Goal: Information Seeking & Learning: Learn about a topic

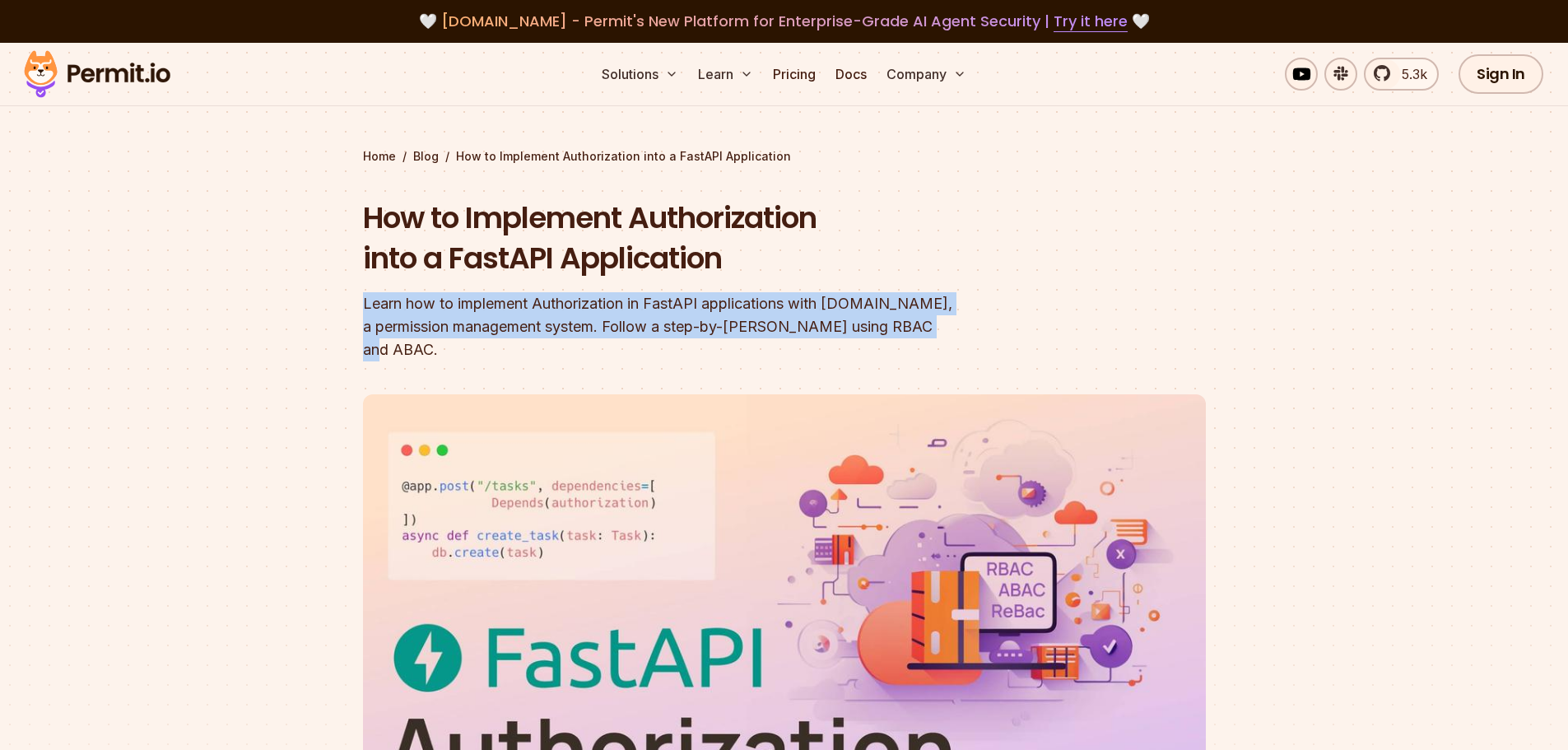
drag, startPoint x: 363, startPoint y: 302, endPoint x: 886, endPoint y: 335, distance: 524.0
click at [886, 335] on div "Learn how to implement Authorization in FastAPI applications with [DOMAIN_NAME]…" at bounding box center [679, 327] width 632 height 69
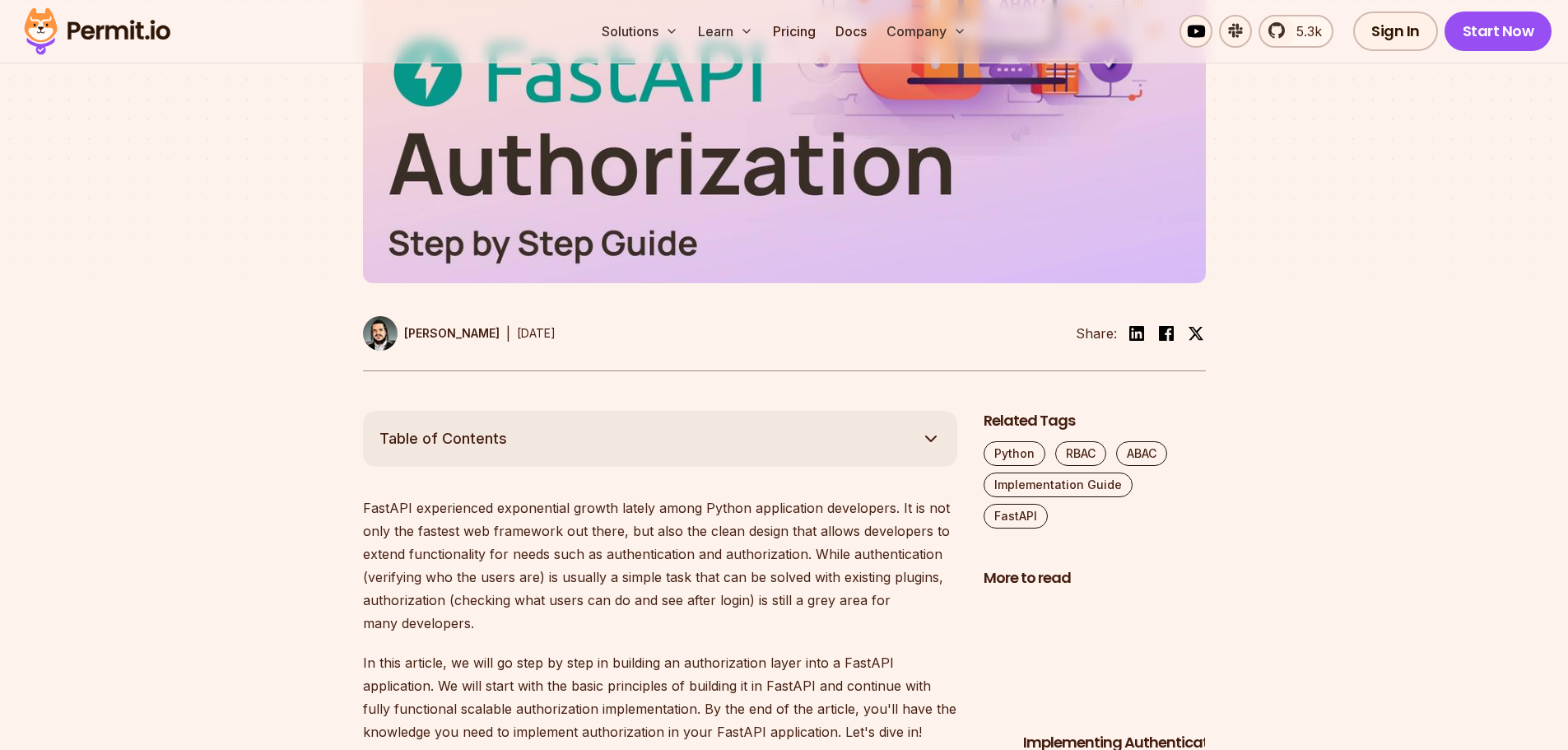
scroll to position [658, 0]
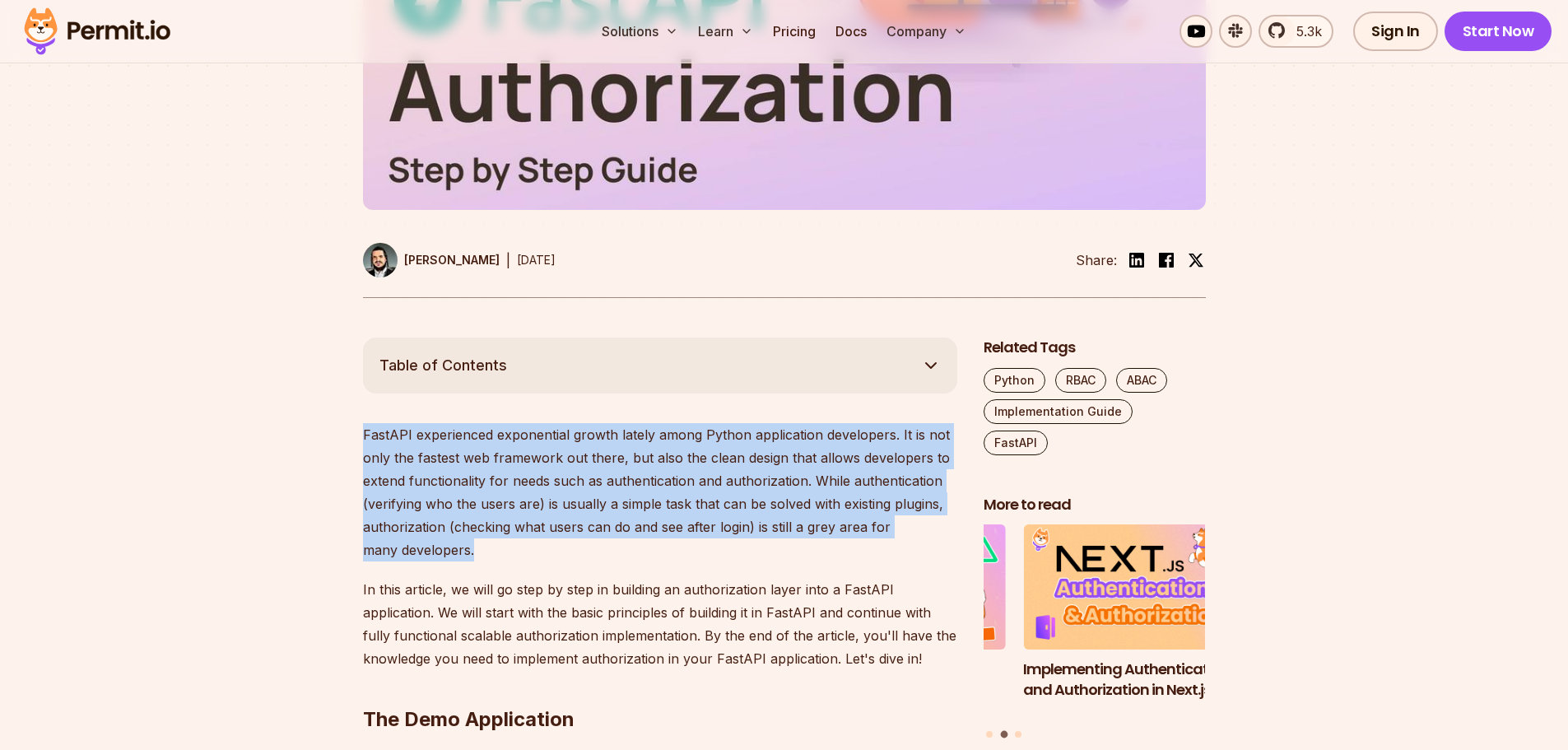
drag, startPoint x: 363, startPoint y: 408, endPoint x: 706, endPoint y: 529, distance: 363.7
click at [706, 529] on p "FastAPI experienced exponential growth lately among Python application develope…" at bounding box center [660, 493] width 594 height 139
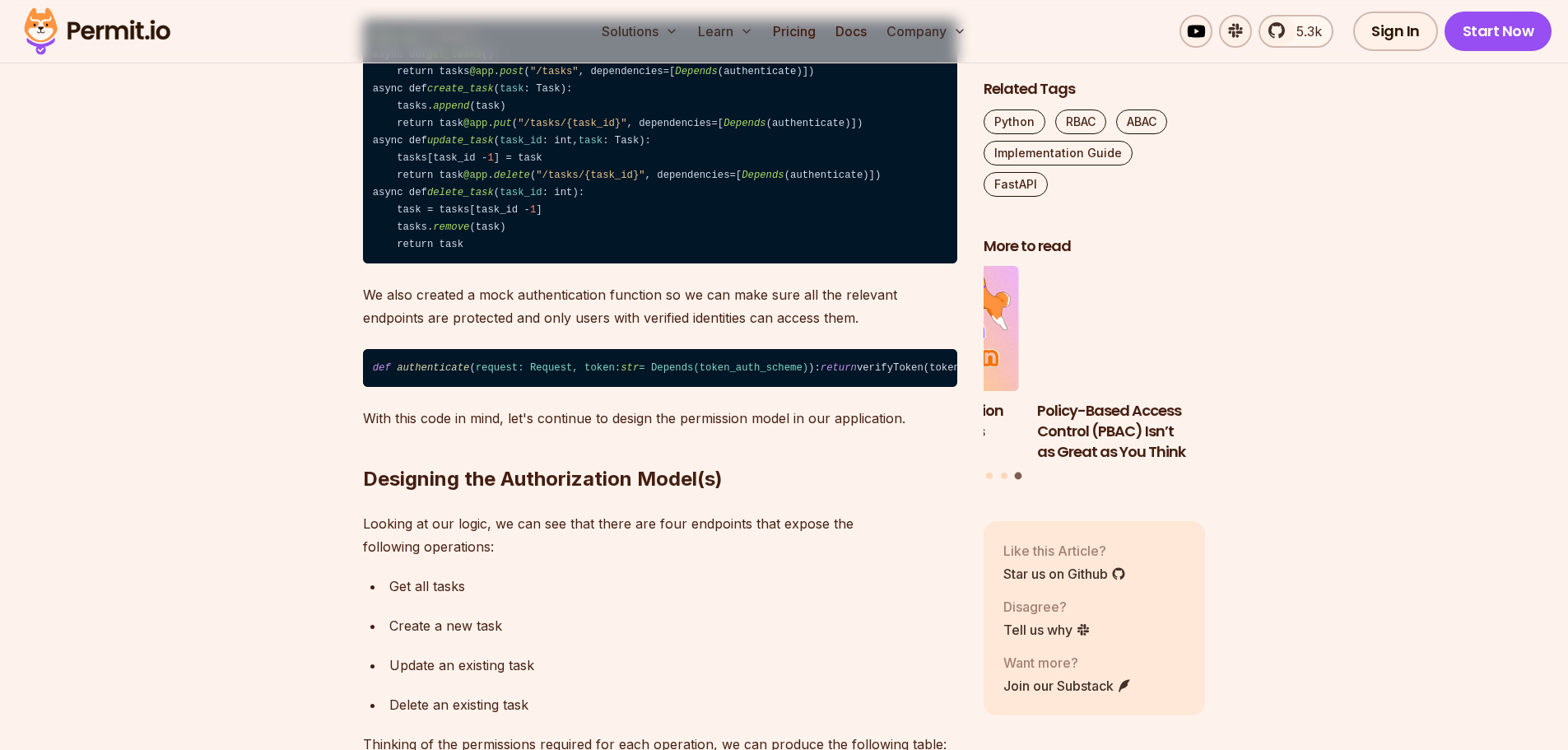
scroll to position [1481, 0]
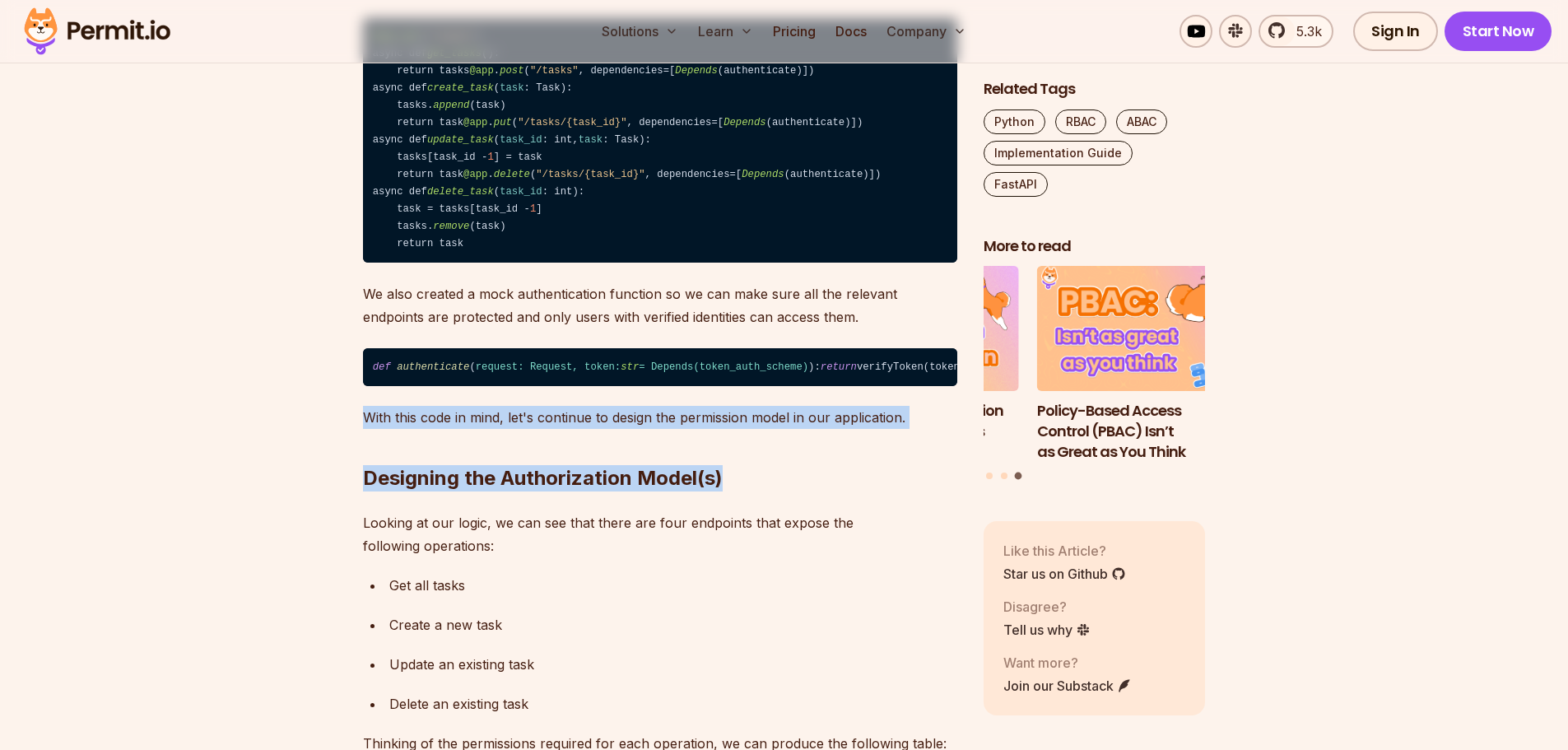
drag, startPoint x: 364, startPoint y: 516, endPoint x: 899, endPoint y: 524, distance: 535.1
click at [899, 429] on p "With this code in mind, let's continue to design the permission model in our ap…" at bounding box center [660, 417] width 594 height 23
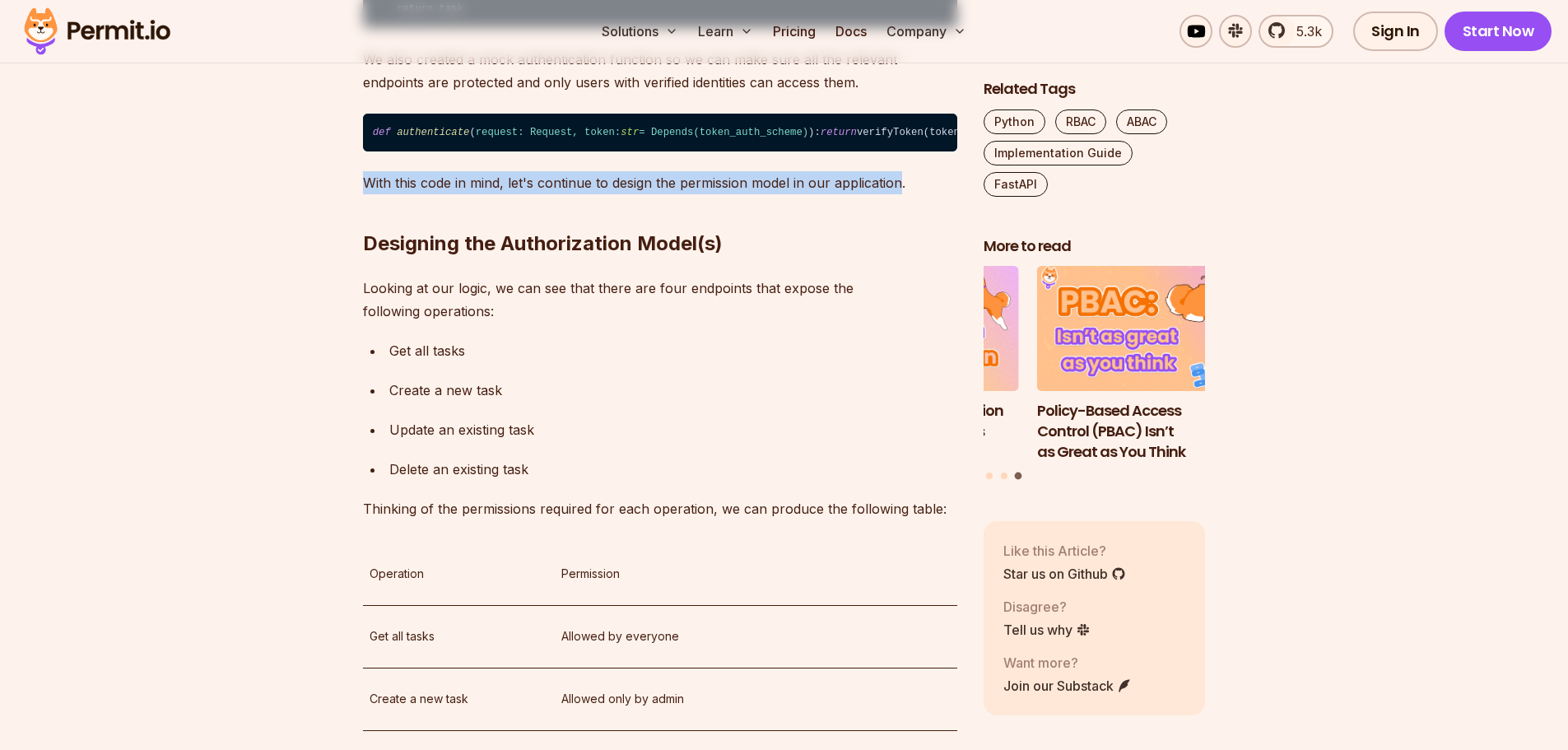
scroll to position [1728, 0]
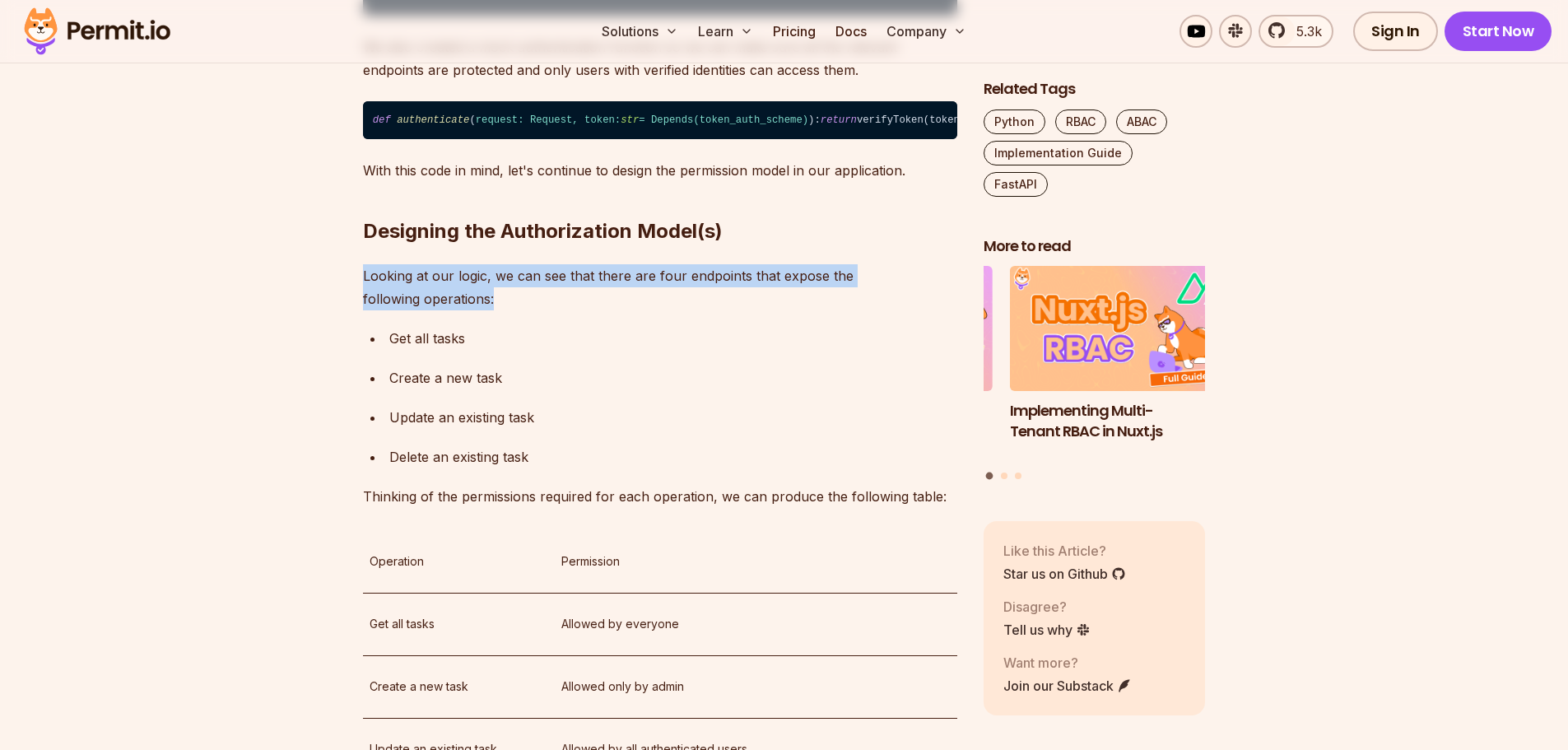
drag, startPoint x: 364, startPoint y: 370, endPoint x: 509, endPoint y: 396, distance: 147.3
click at [509, 310] on p "Looking at our logic, we can see that there are four endpoints that expose the …" at bounding box center [660, 287] width 594 height 46
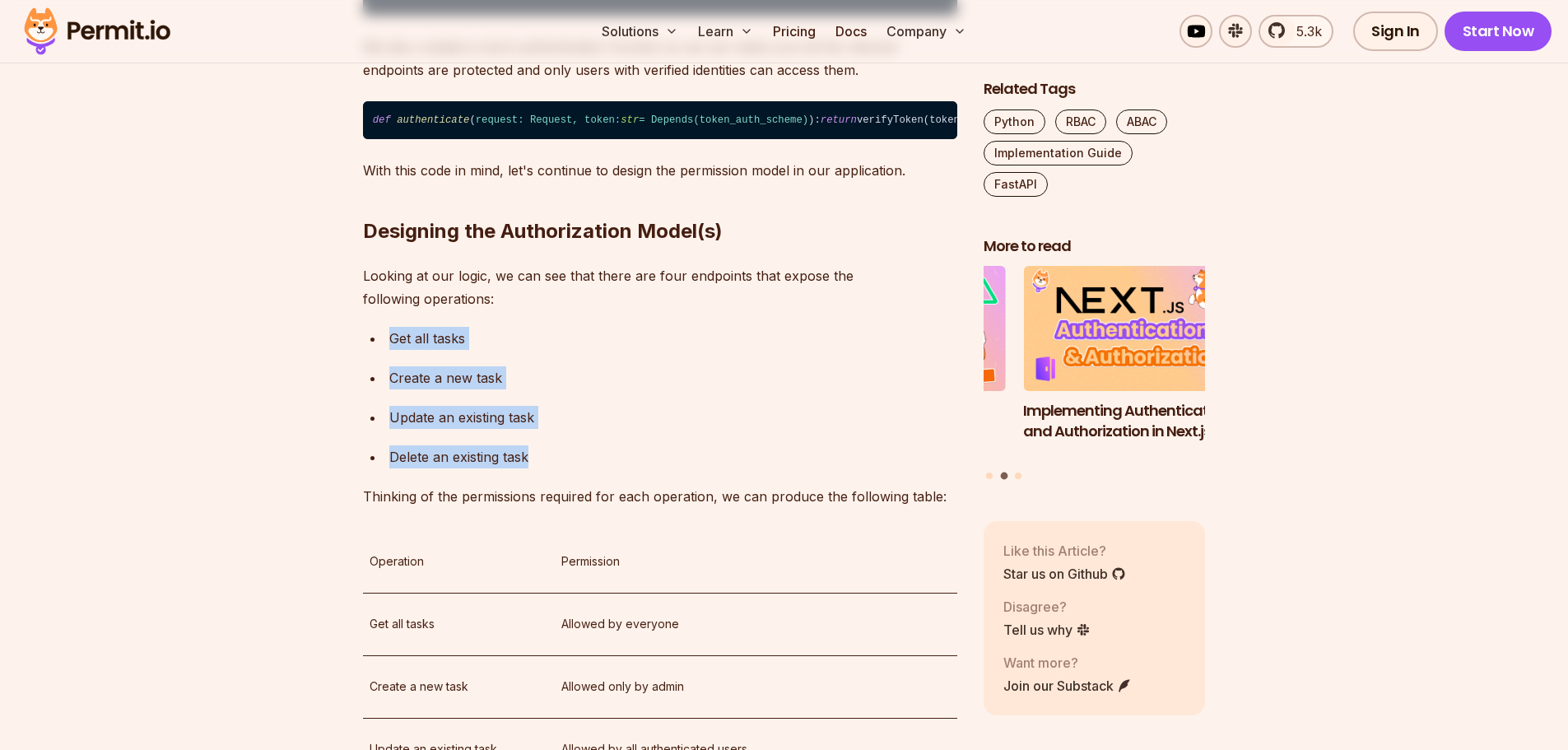
drag, startPoint x: 391, startPoint y: 436, endPoint x: 540, endPoint y: 551, distance: 188.2
click at [540, 468] on ul "Get all tasks Create a new task Update an existing task Delete an existing task" at bounding box center [660, 397] width 594 height 141
click at [540, 468] on p "Delete an existing task" at bounding box center [673, 456] width 568 height 23
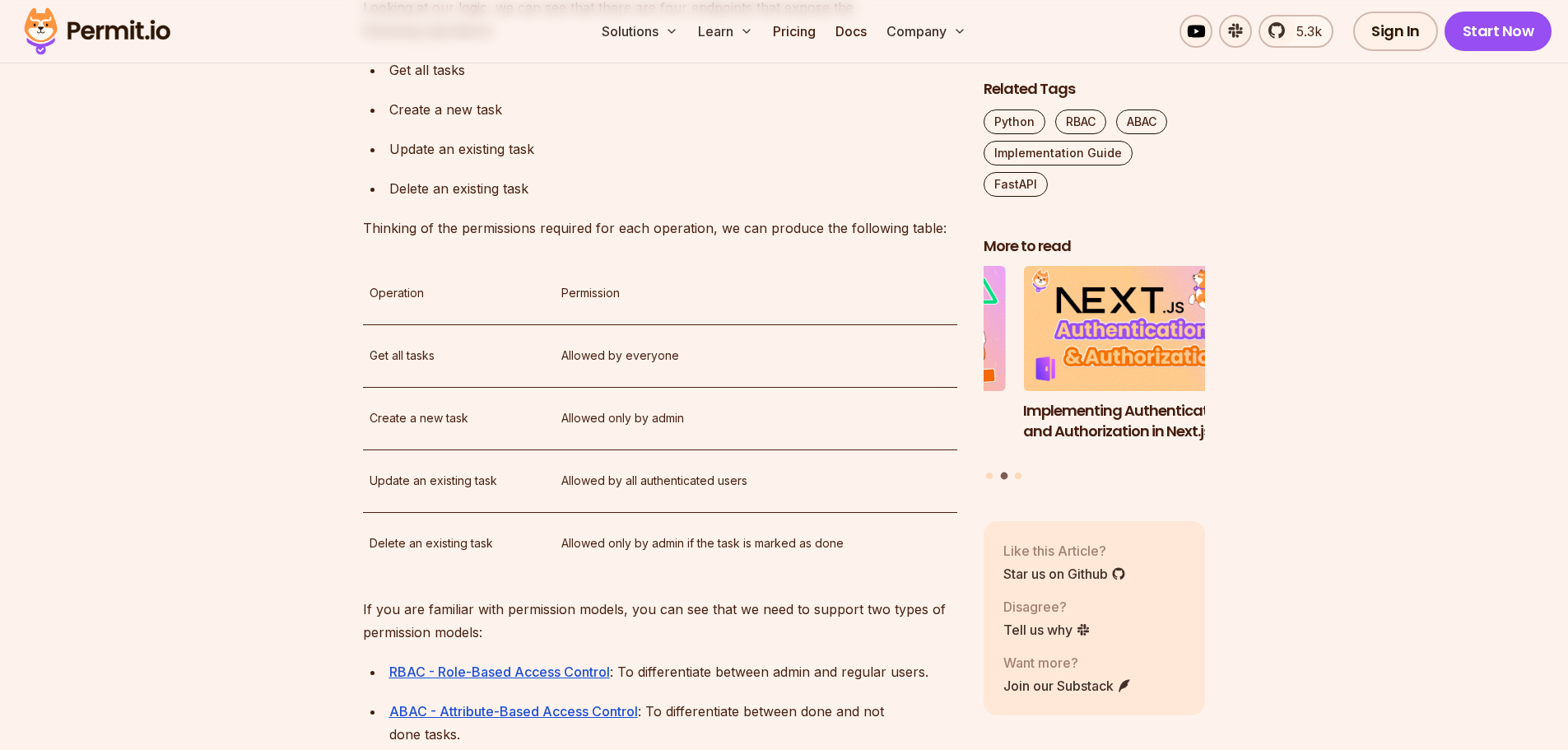
scroll to position [2057, 0]
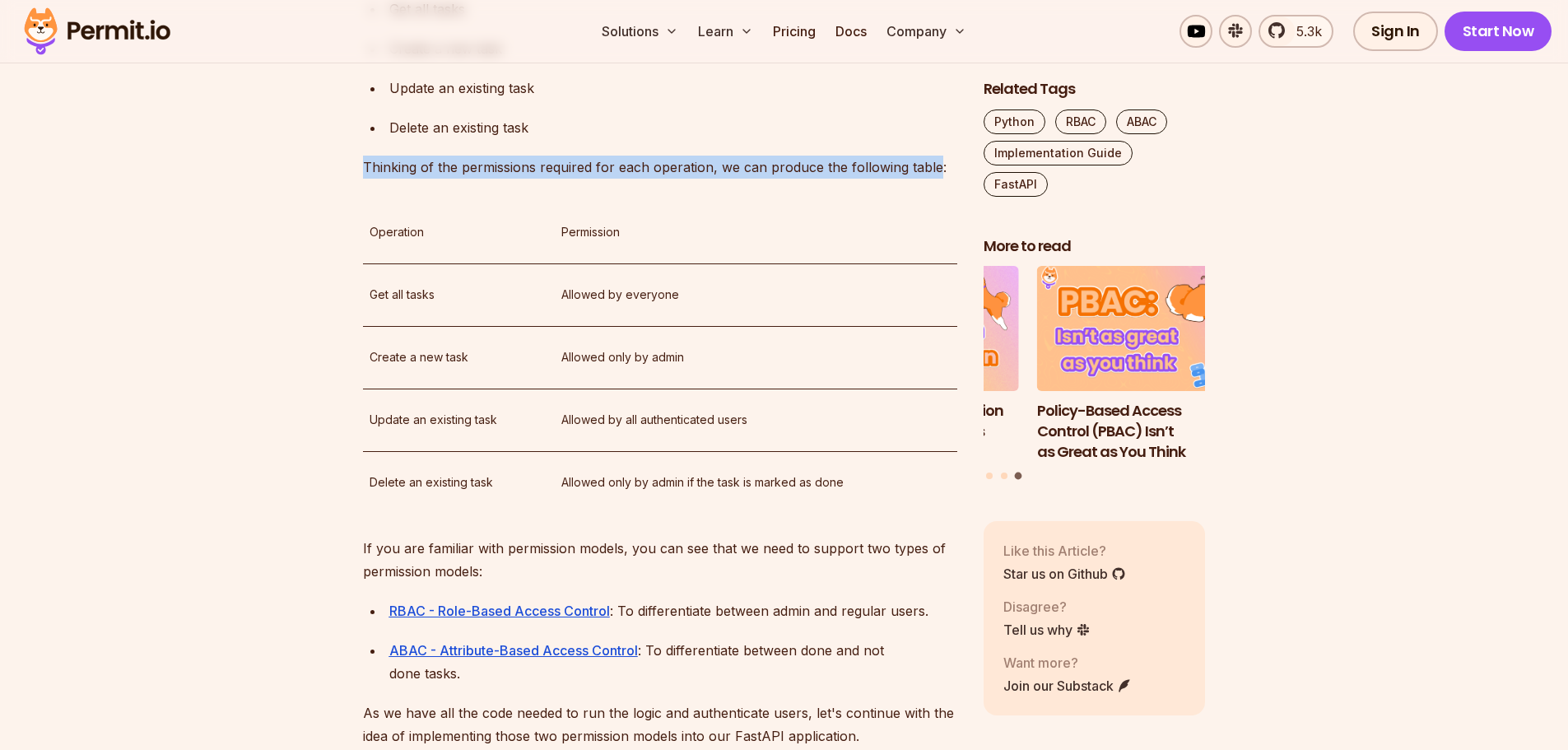
drag, startPoint x: 364, startPoint y: 263, endPoint x: 934, endPoint y: 275, distance: 570.1
click at [934, 179] on p "Thinking of the permissions required for each operation, we can produce the fol…" at bounding box center [660, 167] width 594 height 23
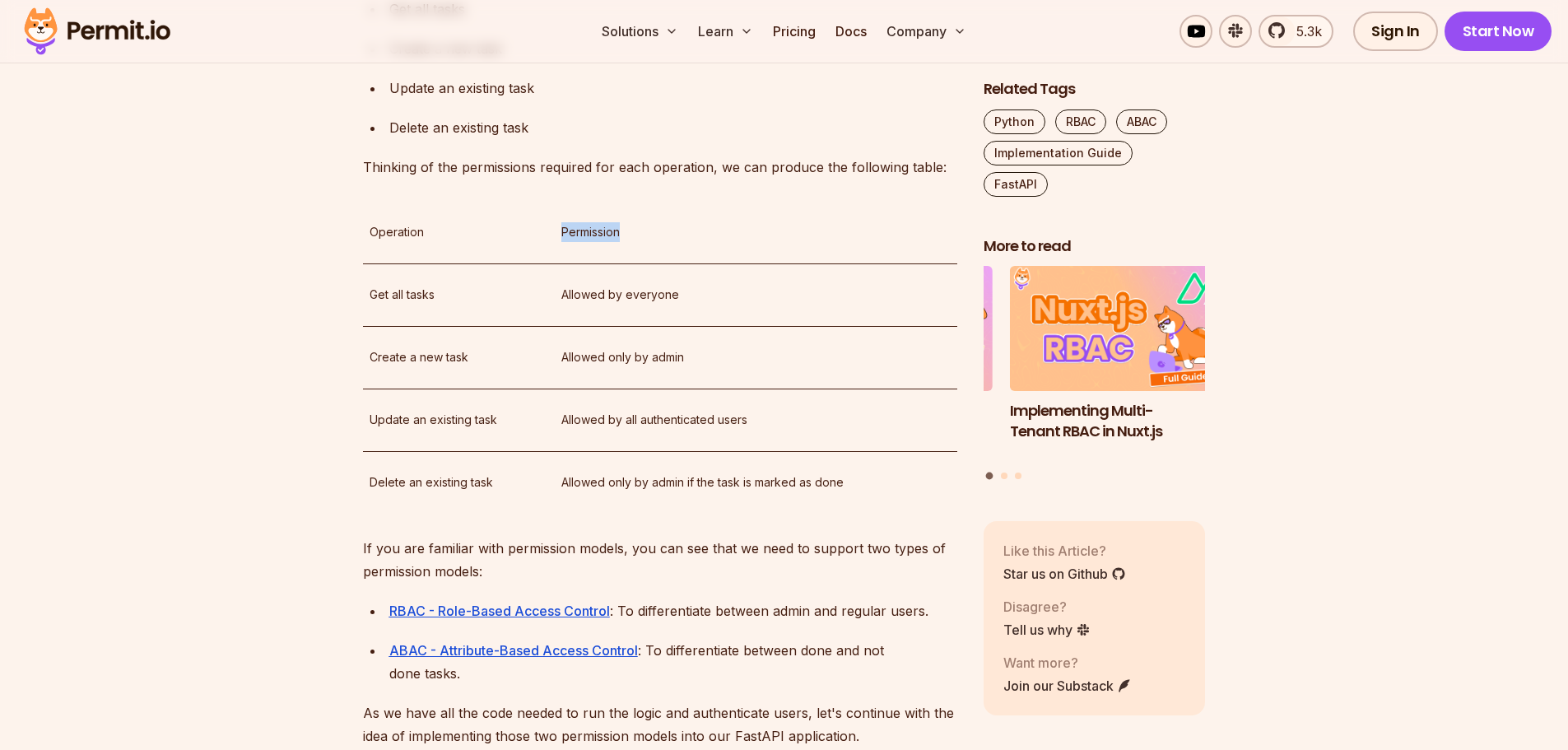
drag, startPoint x: 562, startPoint y: 330, endPoint x: 633, endPoint y: 330, distance: 71.0
click at [633, 242] on p "Permission" at bounding box center [756, 231] width 390 height 20
drag, startPoint x: 561, startPoint y: 390, endPoint x: 717, endPoint y: 393, distance: 156.0
click at [717, 304] on p "Allowed by everyone" at bounding box center [756, 294] width 390 height 20
drag, startPoint x: 563, startPoint y: 455, endPoint x: 730, endPoint y: 465, distance: 167.3
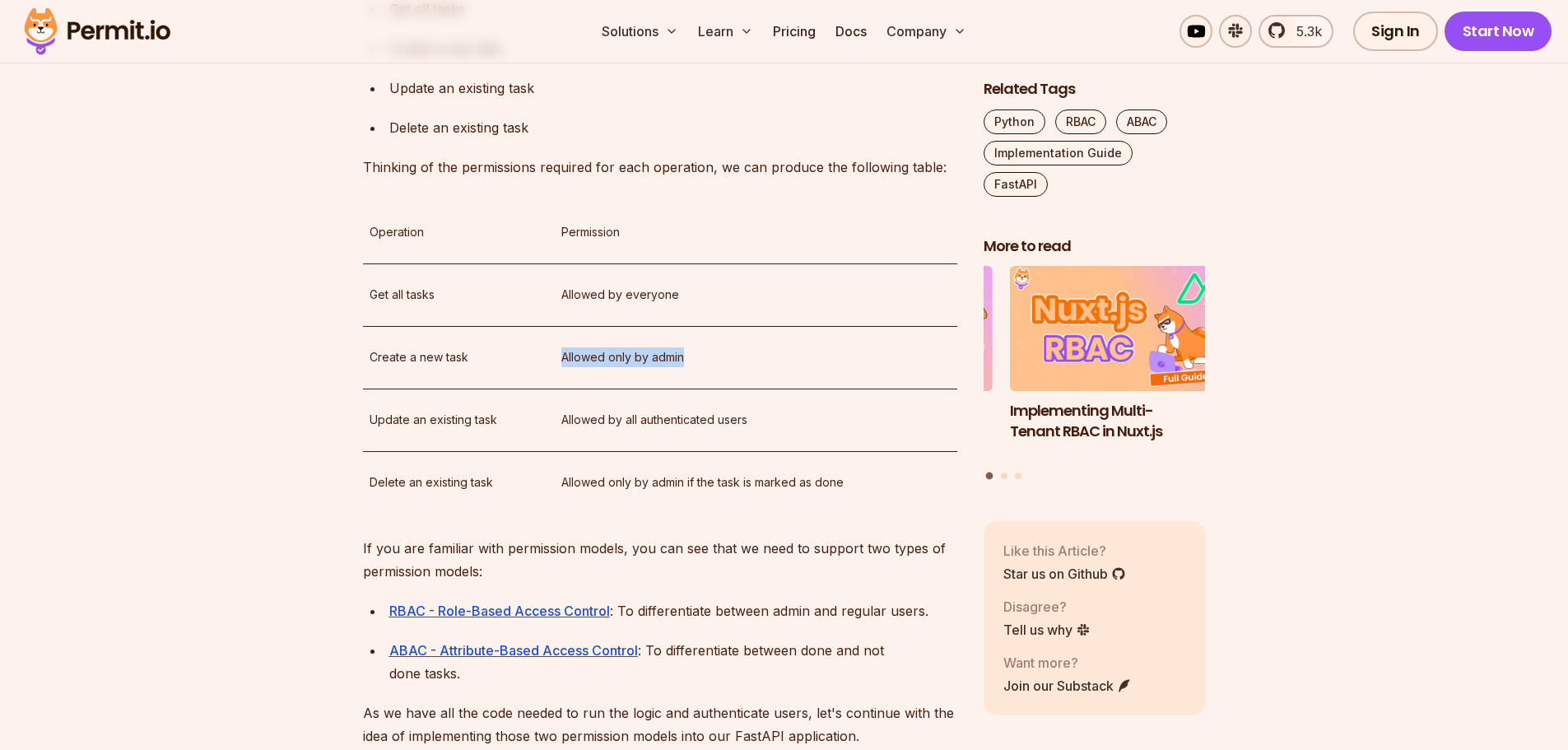
click at [730, 367] on p "Allowed only by admin" at bounding box center [756, 357] width 390 height 20
drag, startPoint x: 561, startPoint y: 516, endPoint x: 789, endPoint y: 528, distance: 228.3
click at [789, 451] on td "Allowed by all authenticated users" at bounding box center [756, 419] width 403 height 63
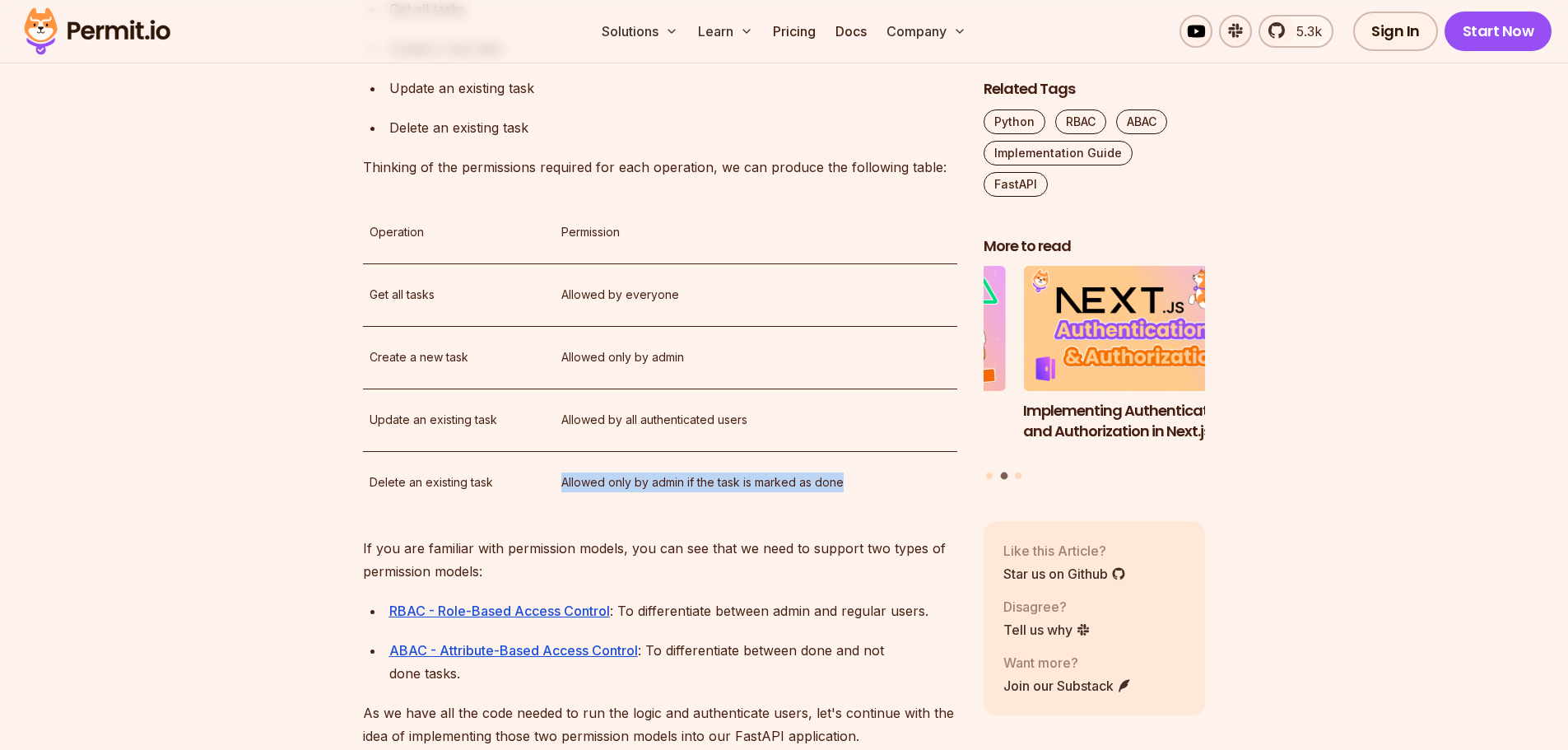
drag, startPoint x: 563, startPoint y: 581, endPoint x: 848, endPoint y: 595, distance: 285.3
click at [848, 513] on td "Allowed only by admin if the task is marked as done" at bounding box center [756, 482] width 403 height 63
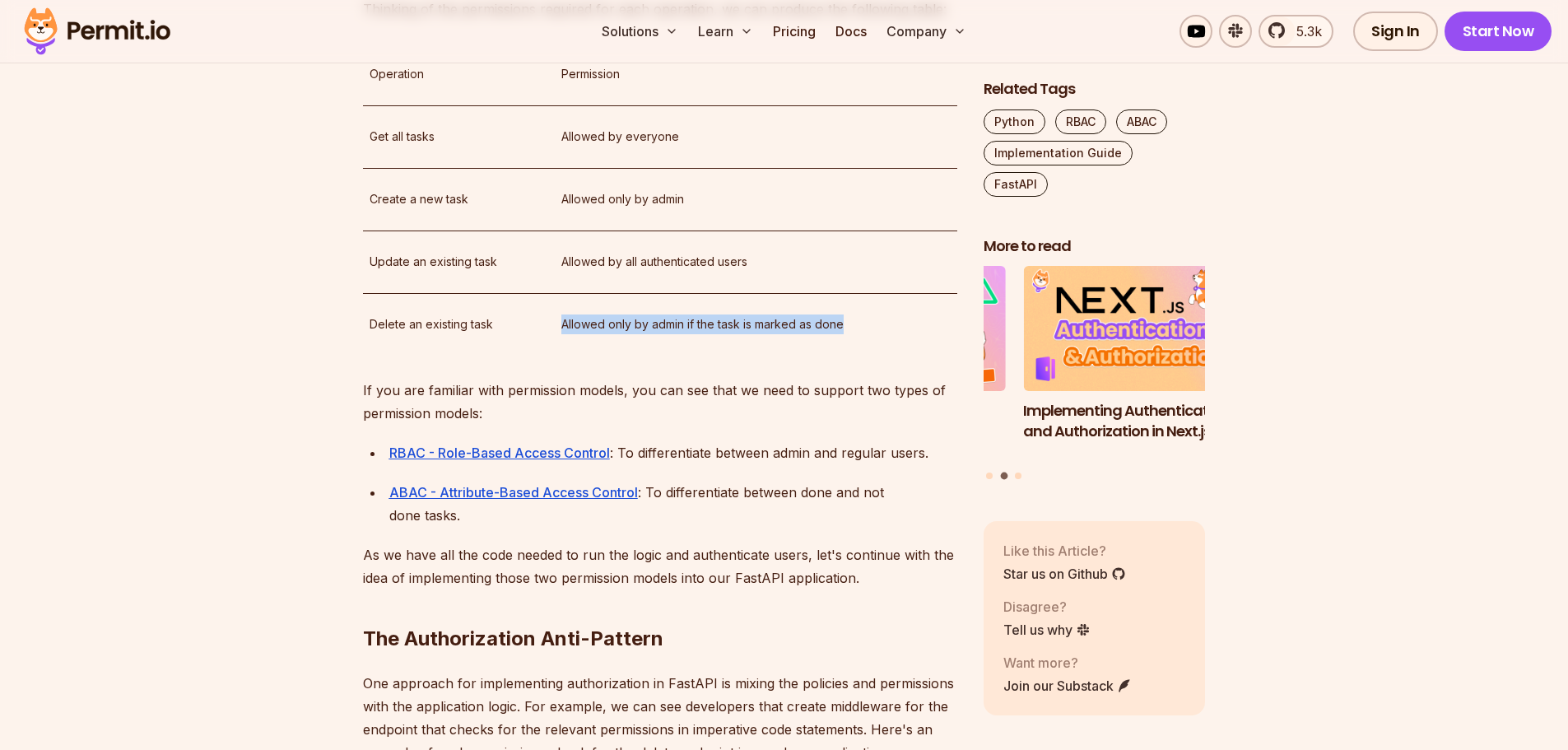
scroll to position [2222, 0]
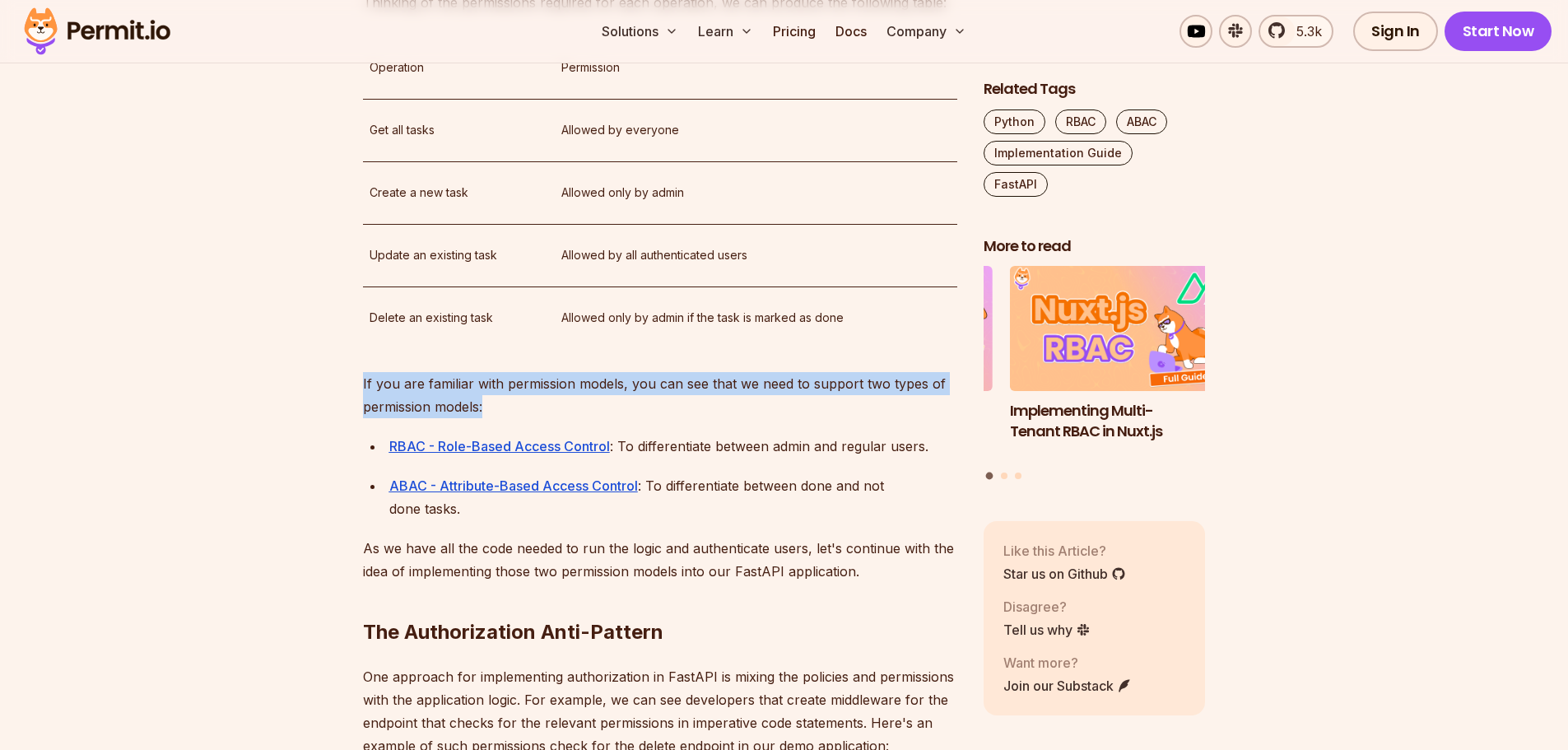
drag, startPoint x: 363, startPoint y: 482, endPoint x: 482, endPoint y: 495, distance: 119.7
click at [482, 418] on p "If you are familiar with permission models, you can see that we need to support…" at bounding box center [660, 394] width 594 height 46
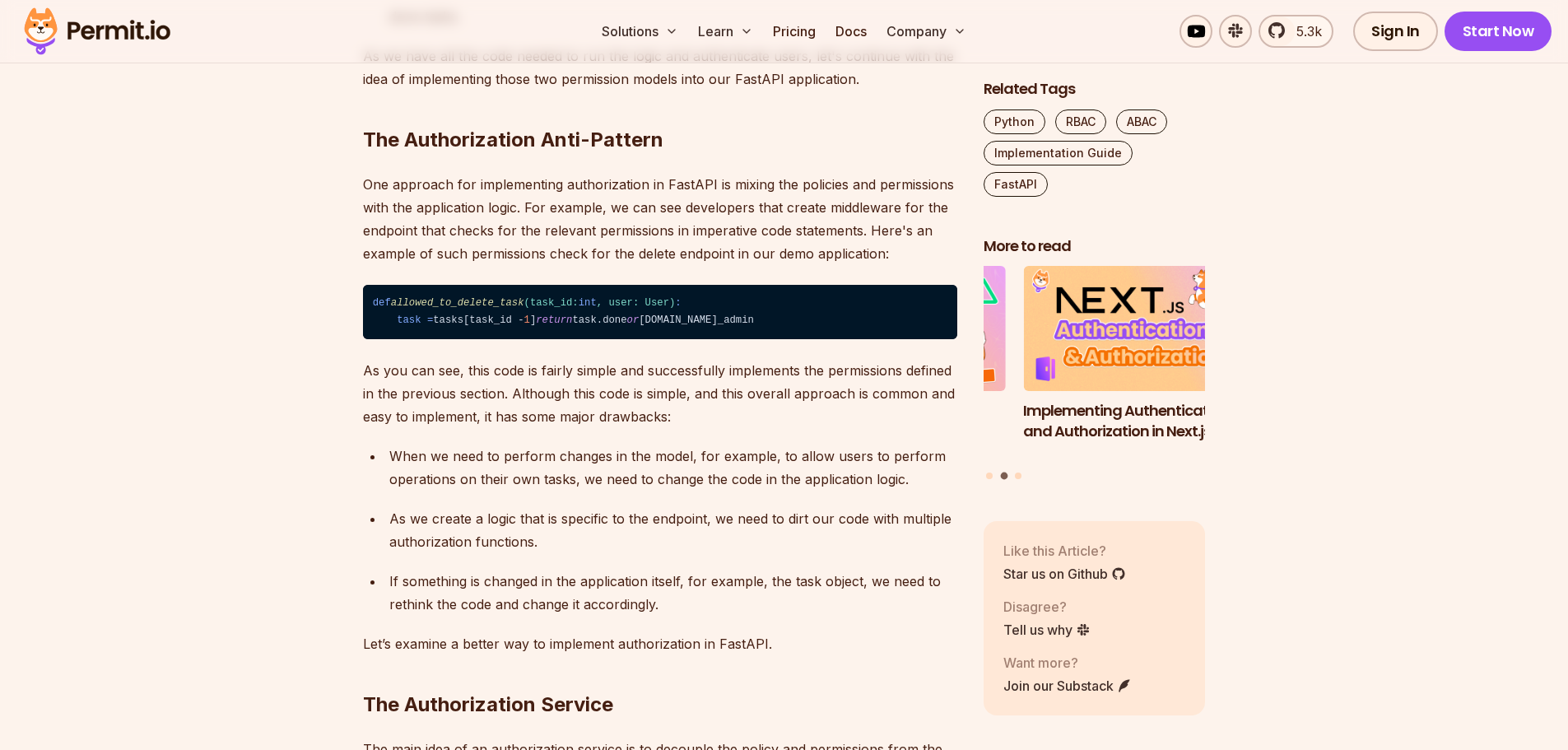
scroll to position [2715, 0]
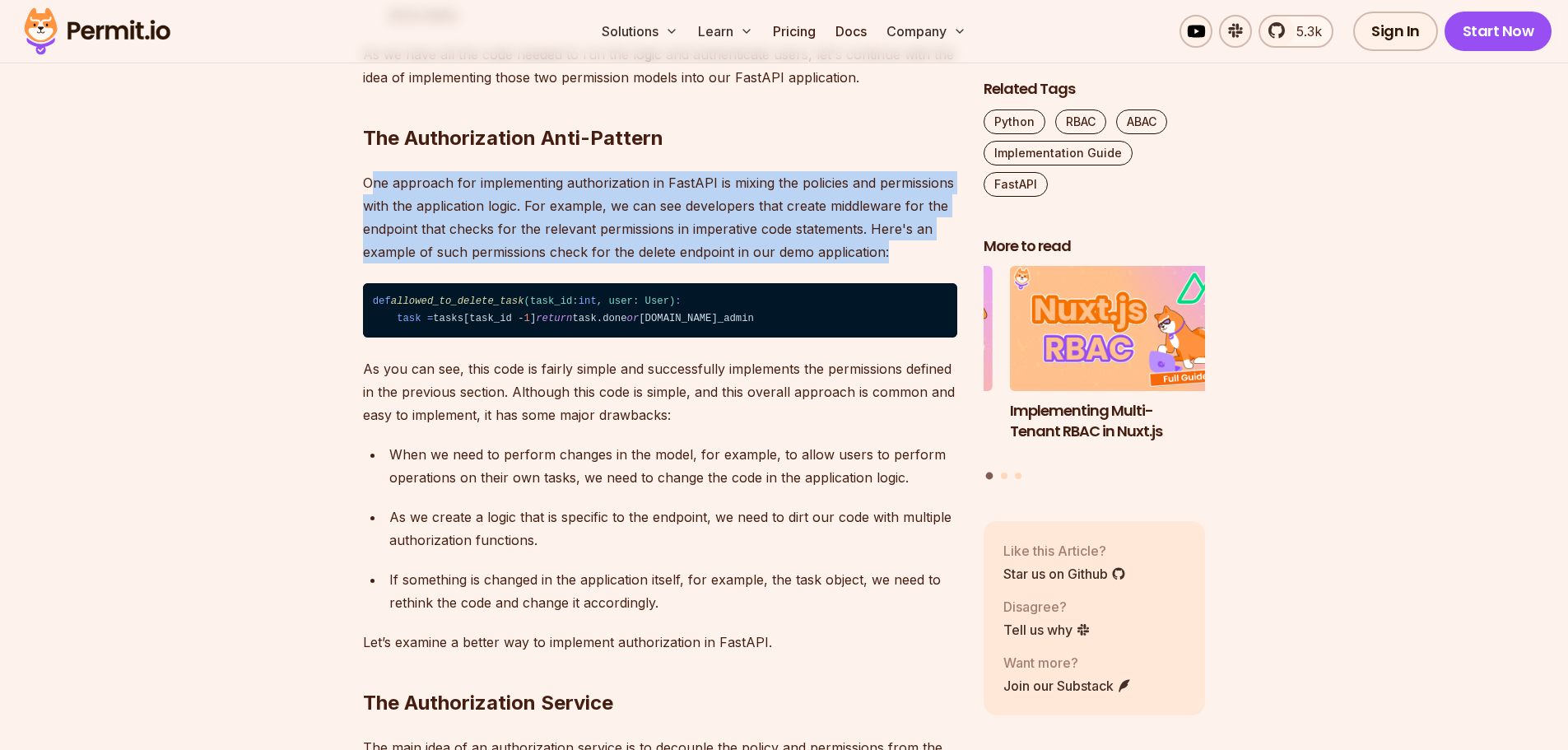
drag, startPoint x: 375, startPoint y: 279, endPoint x: 897, endPoint y: 346, distance: 526.3
click at [897, 263] on p "One approach for implementing authorization in FastAPI is mixing the policies a…" at bounding box center [660, 217] width 594 height 92
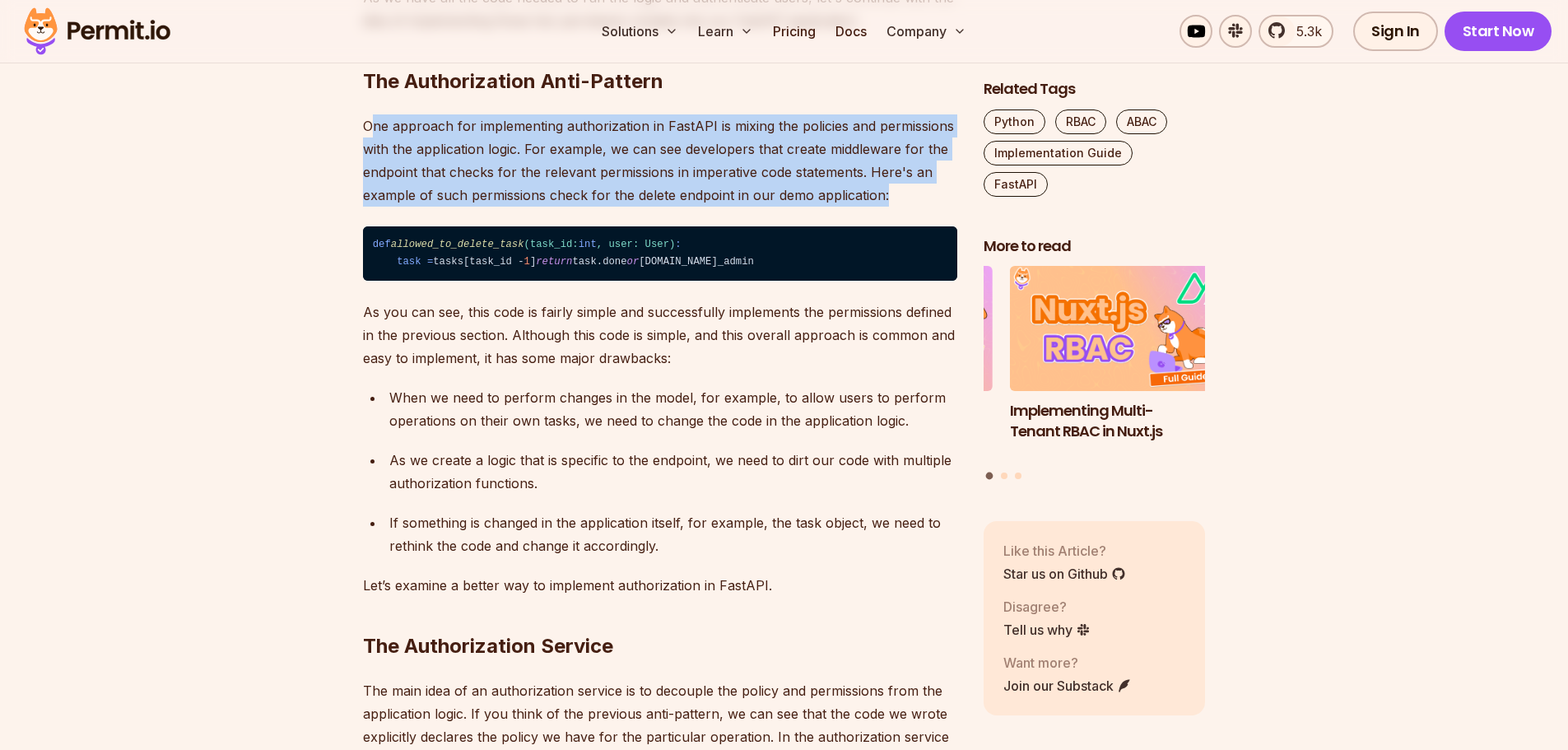
scroll to position [2798, 0]
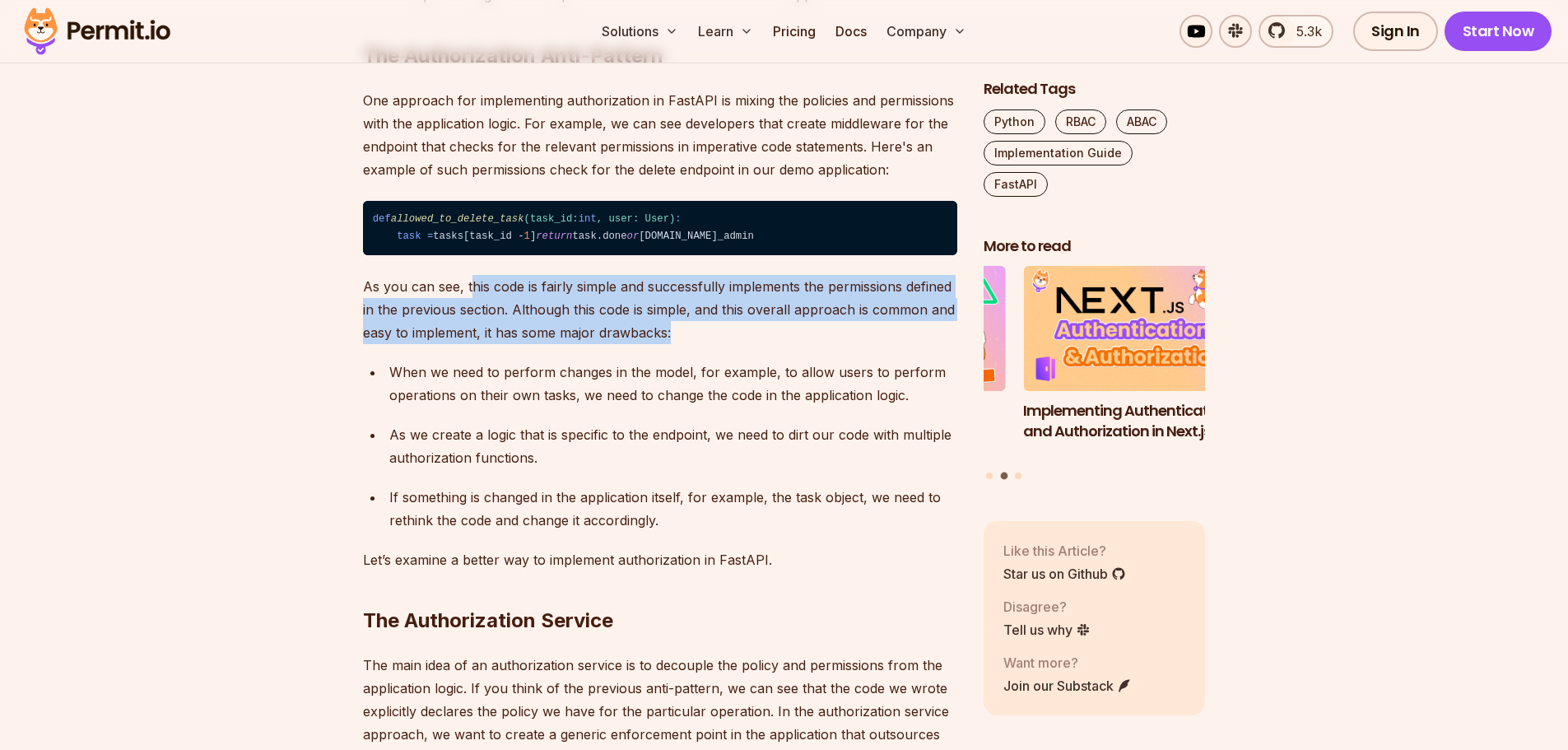
drag, startPoint x: 473, startPoint y: 404, endPoint x: 677, endPoint y: 455, distance: 210.3
click at [677, 344] on p "As you can see, this code is fairly simple and successfully implements the perm…" at bounding box center [660, 310] width 594 height 69
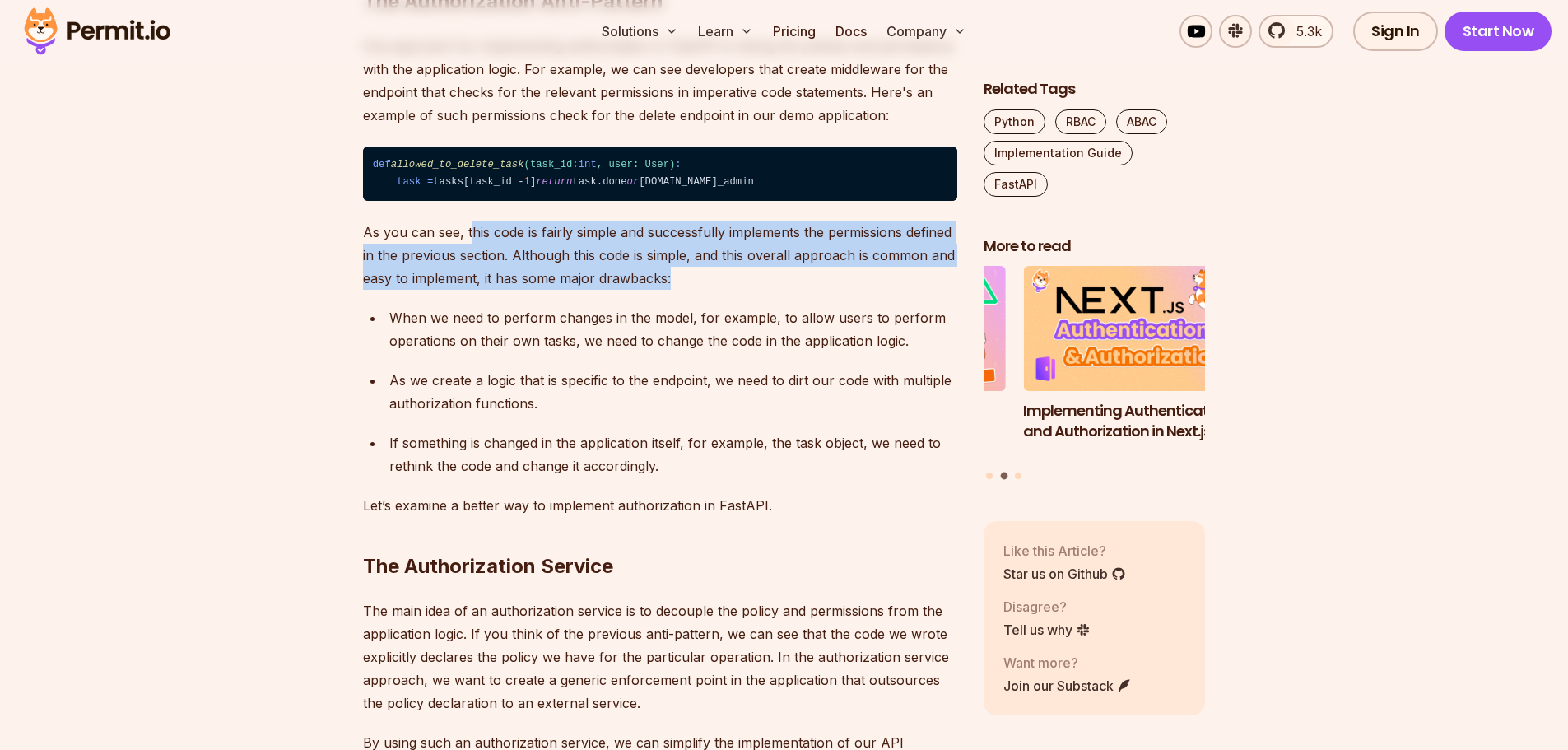
scroll to position [2880, 0]
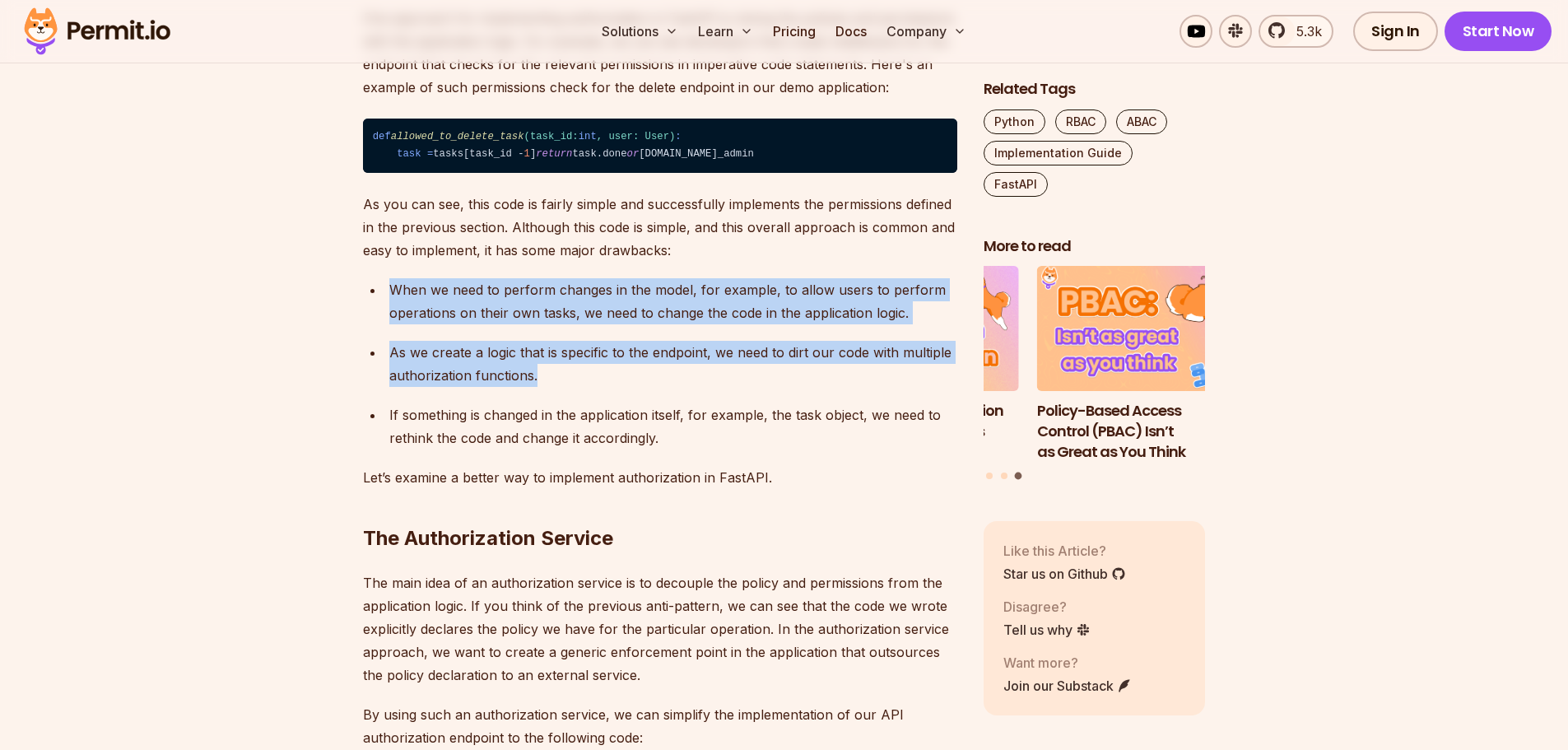
drag, startPoint x: 391, startPoint y: 404, endPoint x: 557, endPoint y: 491, distance: 187.4
click at [557, 449] on ul "When we need to perform changes in the model, for example, to allow users to pe…" at bounding box center [660, 363] width 594 height 171
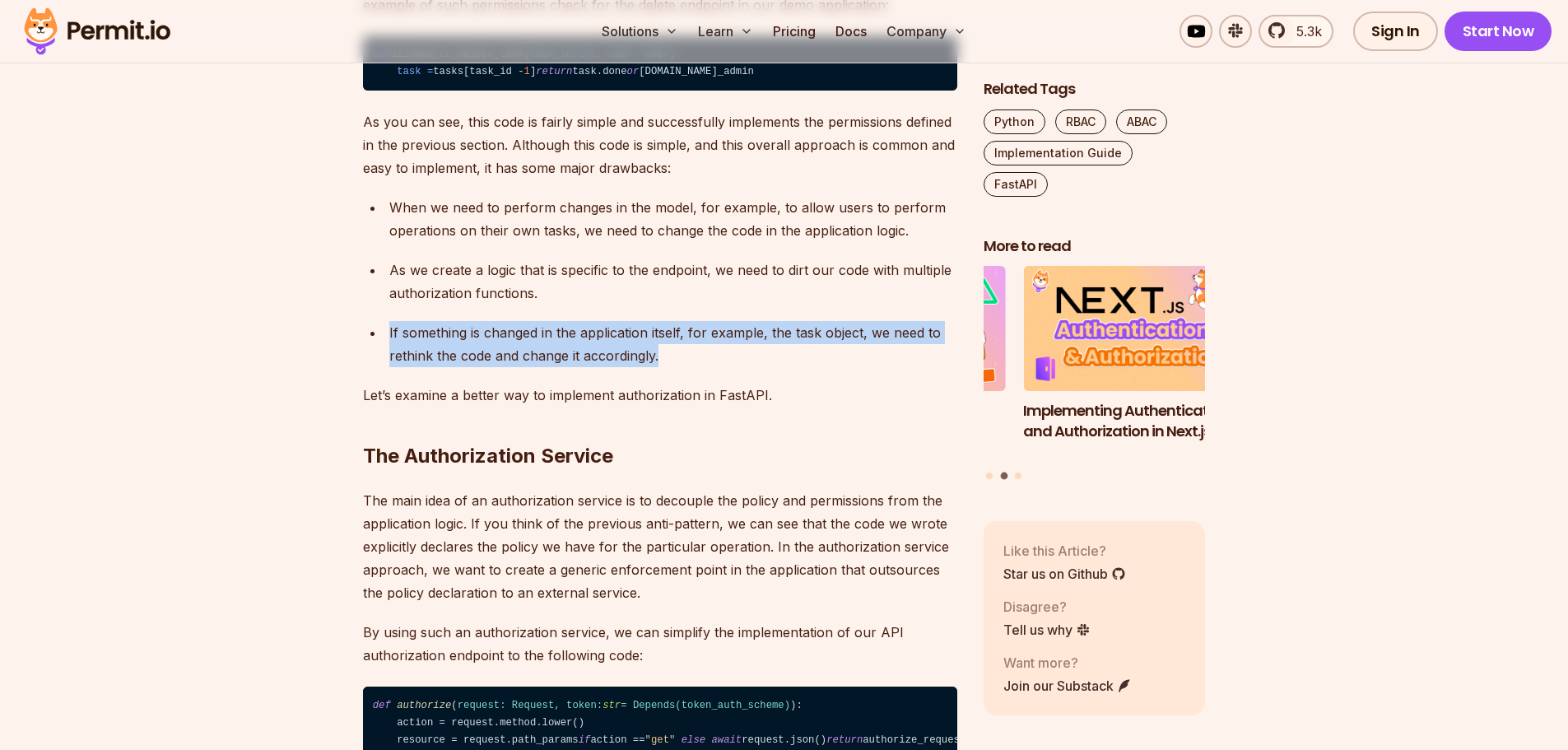
drag, startPoint x: 390, startPoint y: 448, endPoint x: 662, endPoint y: 478, distance: 273.6
click at [662, 367] on p "If something is changed in the application itself, for example, the task object…" at bounding box center [673, 344] width 568 height 46
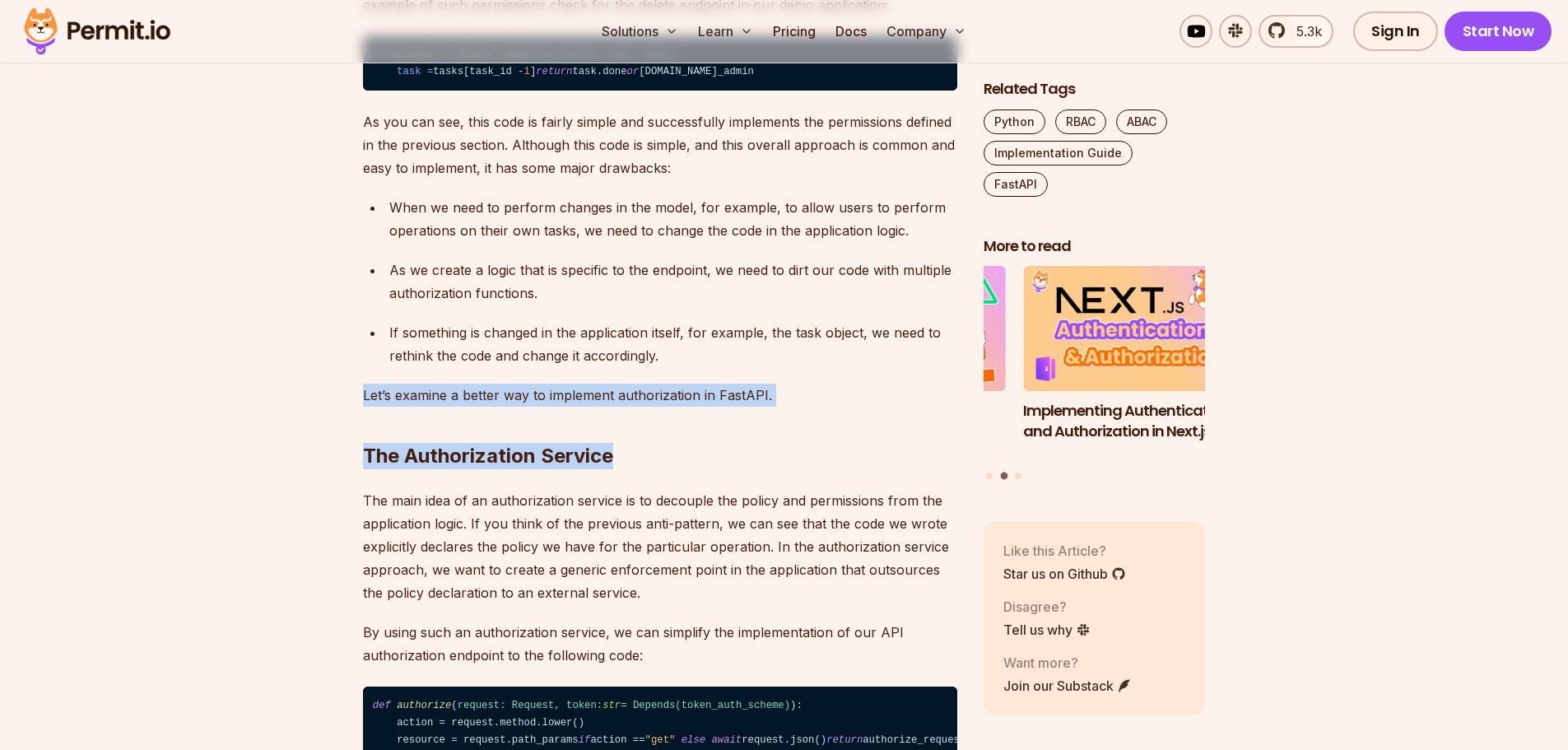
drag, startPoint x: 364, startPoint y: 512, endPoint x: 796, endPoint y: 512, distance: 432.0
click at [796, 469] on h2 "The Authorization Service" at bounding box center [660, 422] width 594 height 92
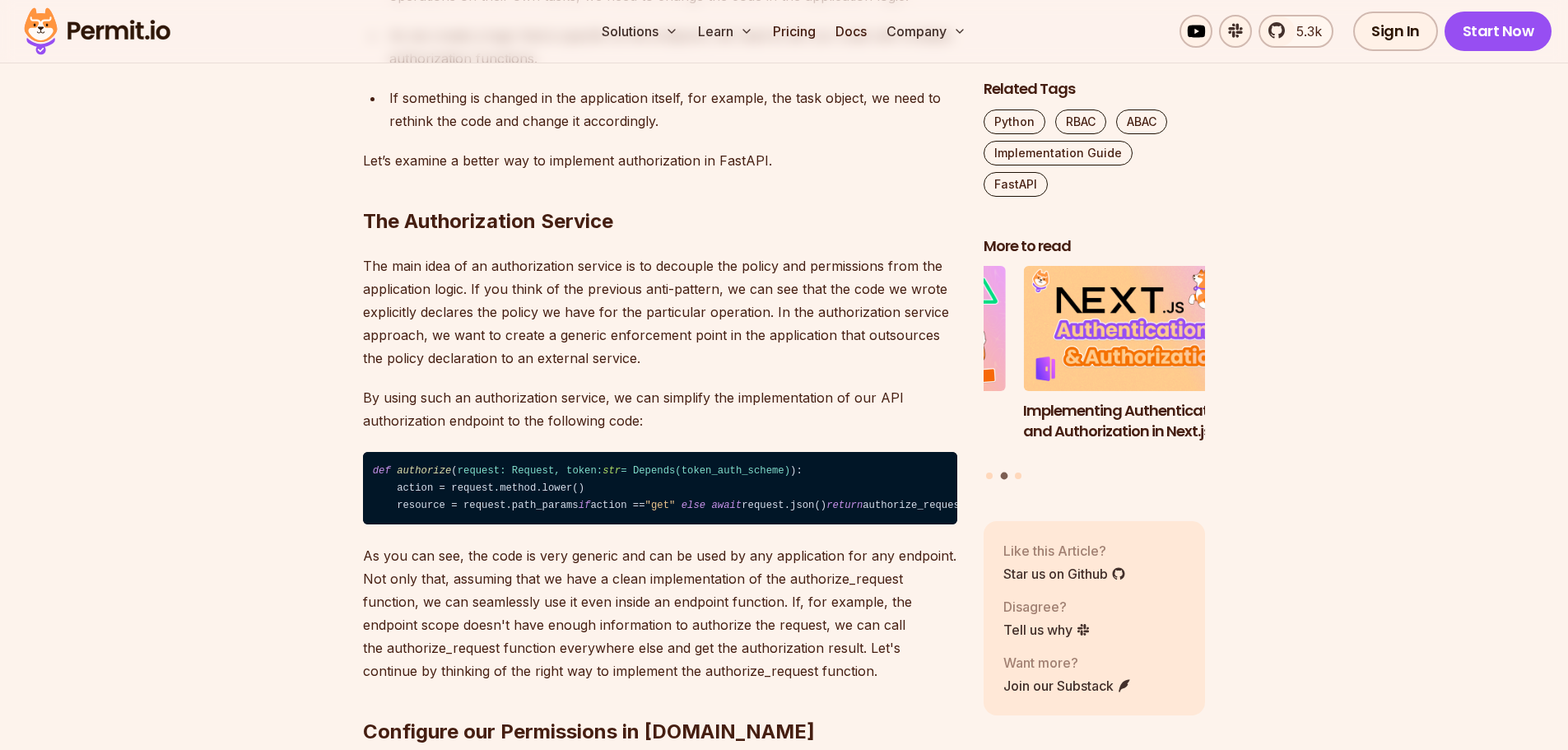
scroll to position [3209, 0]
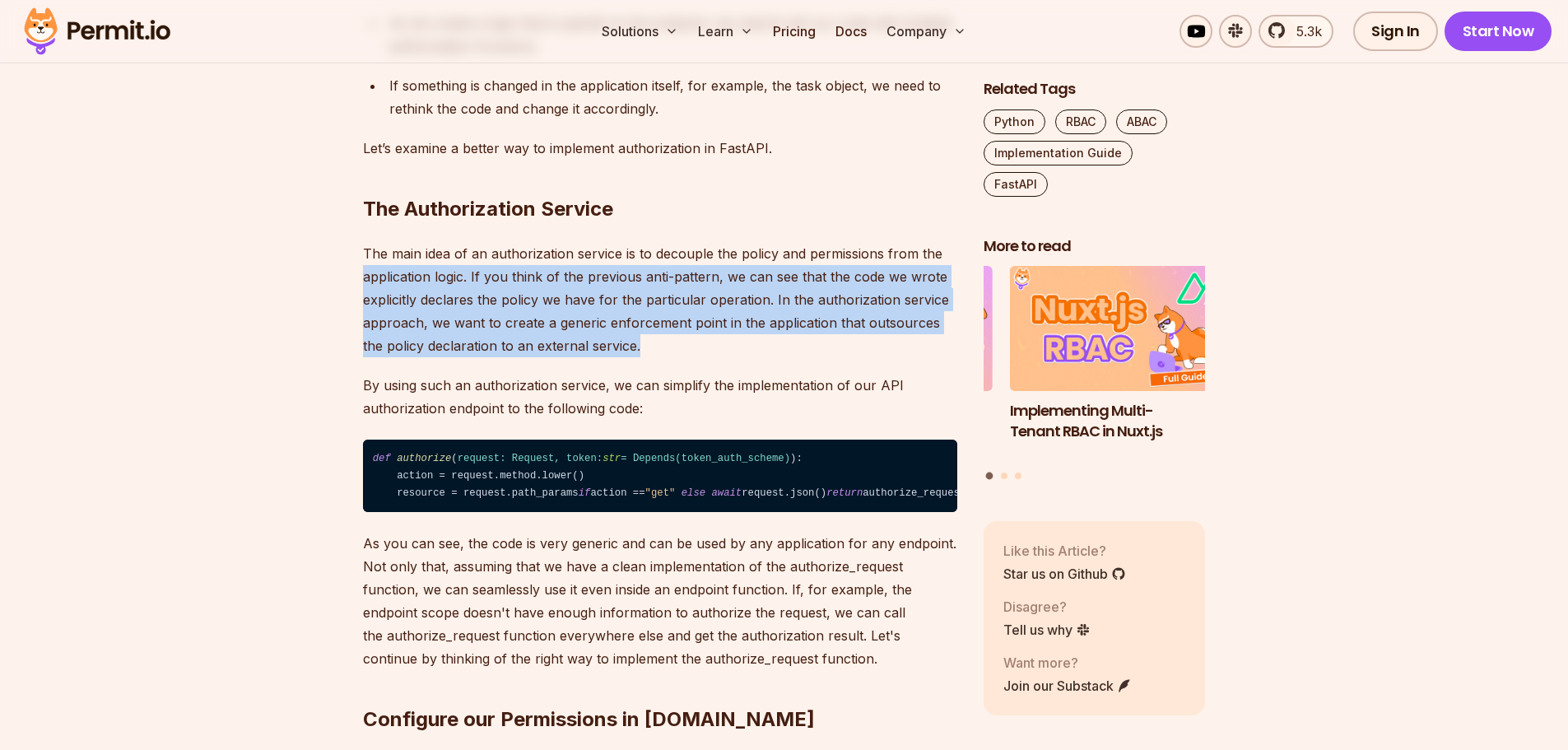
drag, startPoint x: 363, startPoint y: 391, endPoint x: 621, endPoint y: 466, distance: 268.7
click at [621, 357] on p "The main idea of an authorization service is to decouple the policy and permiss…" at bounding box center [660, 299] width 594 height 115
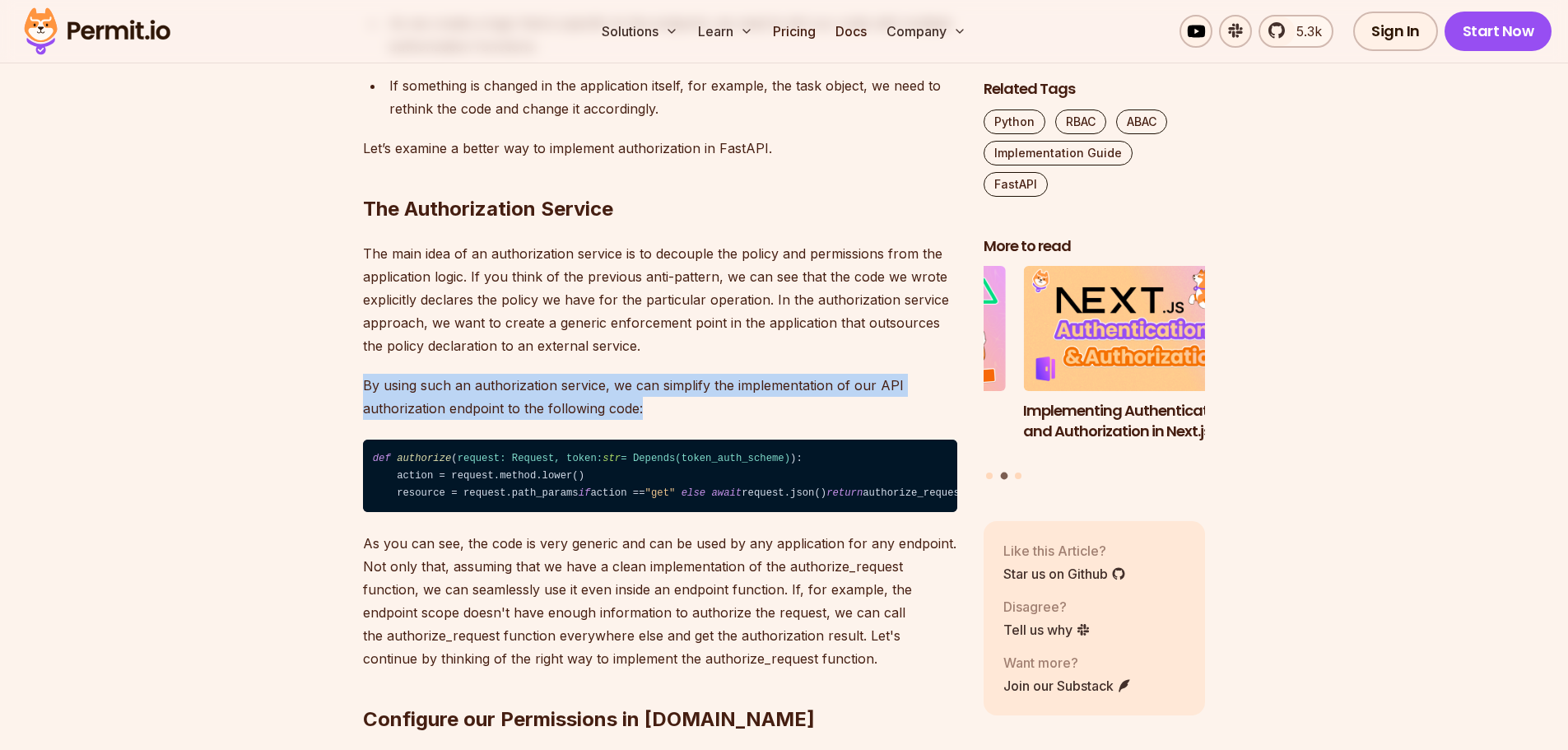
drag, startPoint x: 364, startPoint y: 499, endPoint x: 648, endPoint y: 527, distance: 285.4
click at [648, 419] on p "By using such an authorization service, we can simplify the implementation of o…" at bounding box center [660, 396] width 594 height 46
click at [696, 419] on p "By using such an authorization service, we can simplify the implementation of o…" at bounding box center [660, 396] width 594 height 46
click at [648, 419] on p "By using such an authorization service, we can simplify the implementation of o…" at bounding box center [660, 396] width 594 height 46
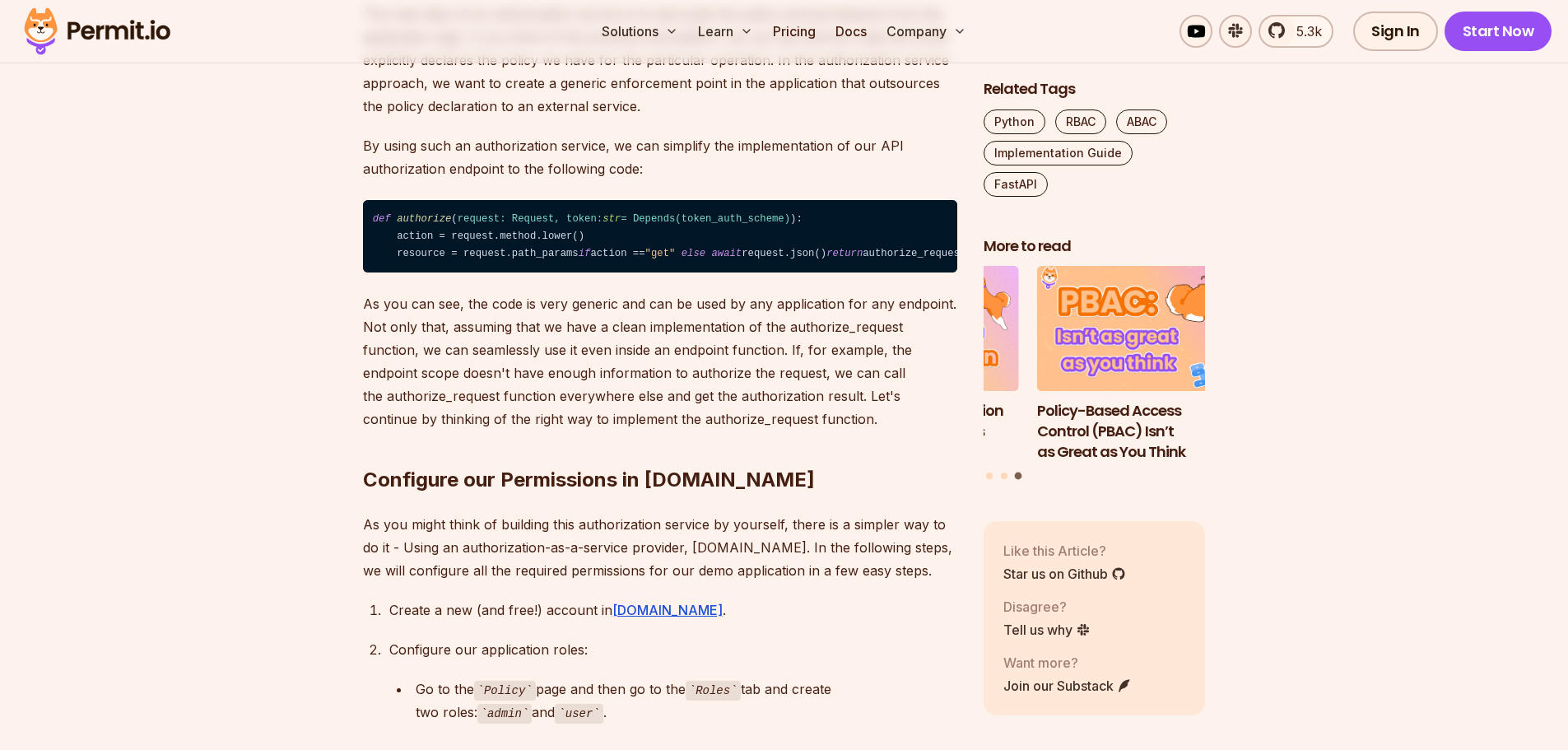
scroll to position [3456, 0]
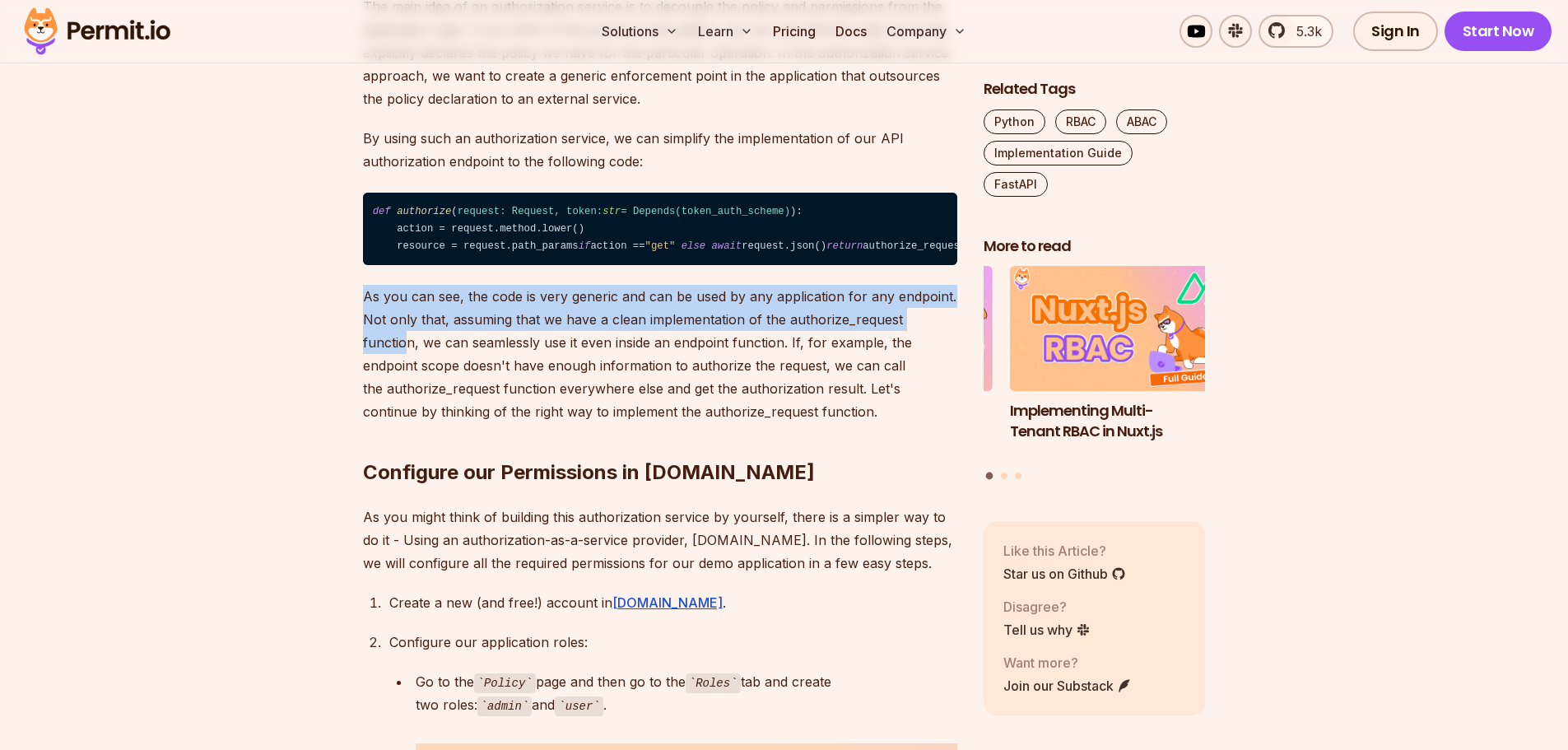
drag, startPoint x: 364, startPoint y: 446, endPoint x: 943, endPoint y: 477, distance: 579.8
click at [943, 423] on p "As you can see, the code is very generic and can be used by any application for…" at bounding box center [660, 354] width 594 height 139
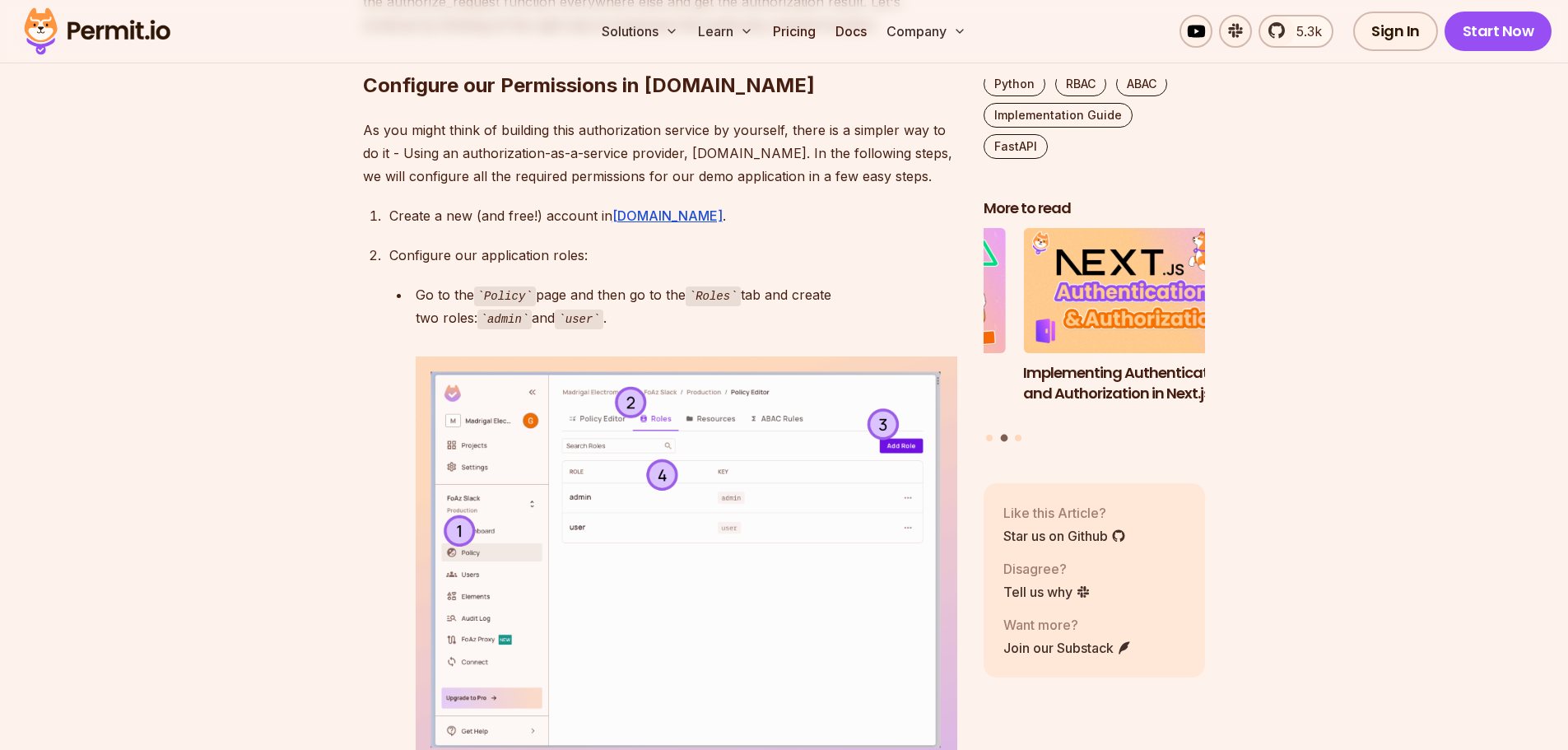
scroll to position [3867, 0]
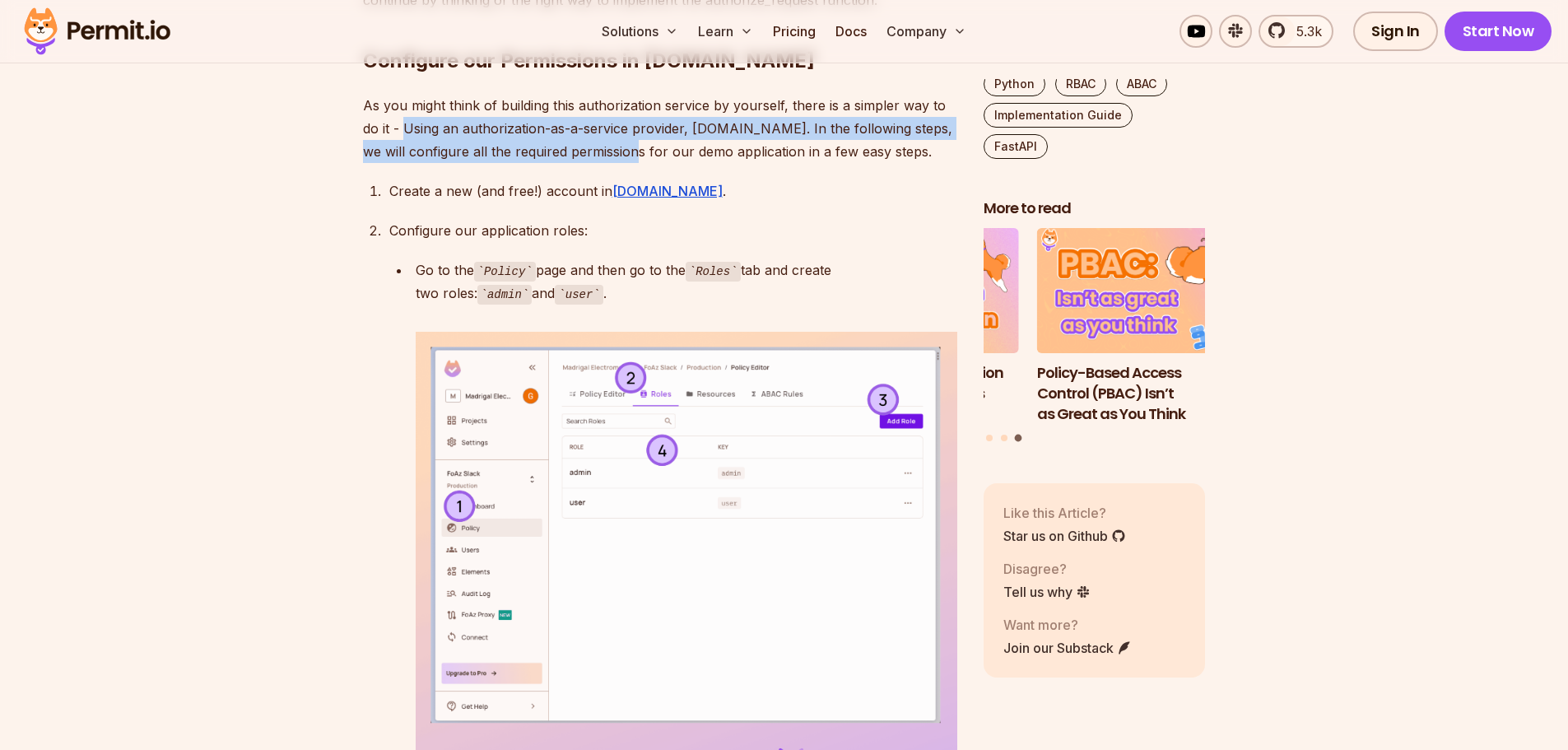
drag, startPoint x: 407, startPoint y: 277, endPoint x: 612, endPoint y: 307, distance: 207.2
click at [612, 163] on p "As you might think of building this authorization service by yourself, there is…" at bounding box center [660, 128] width 594 height 69
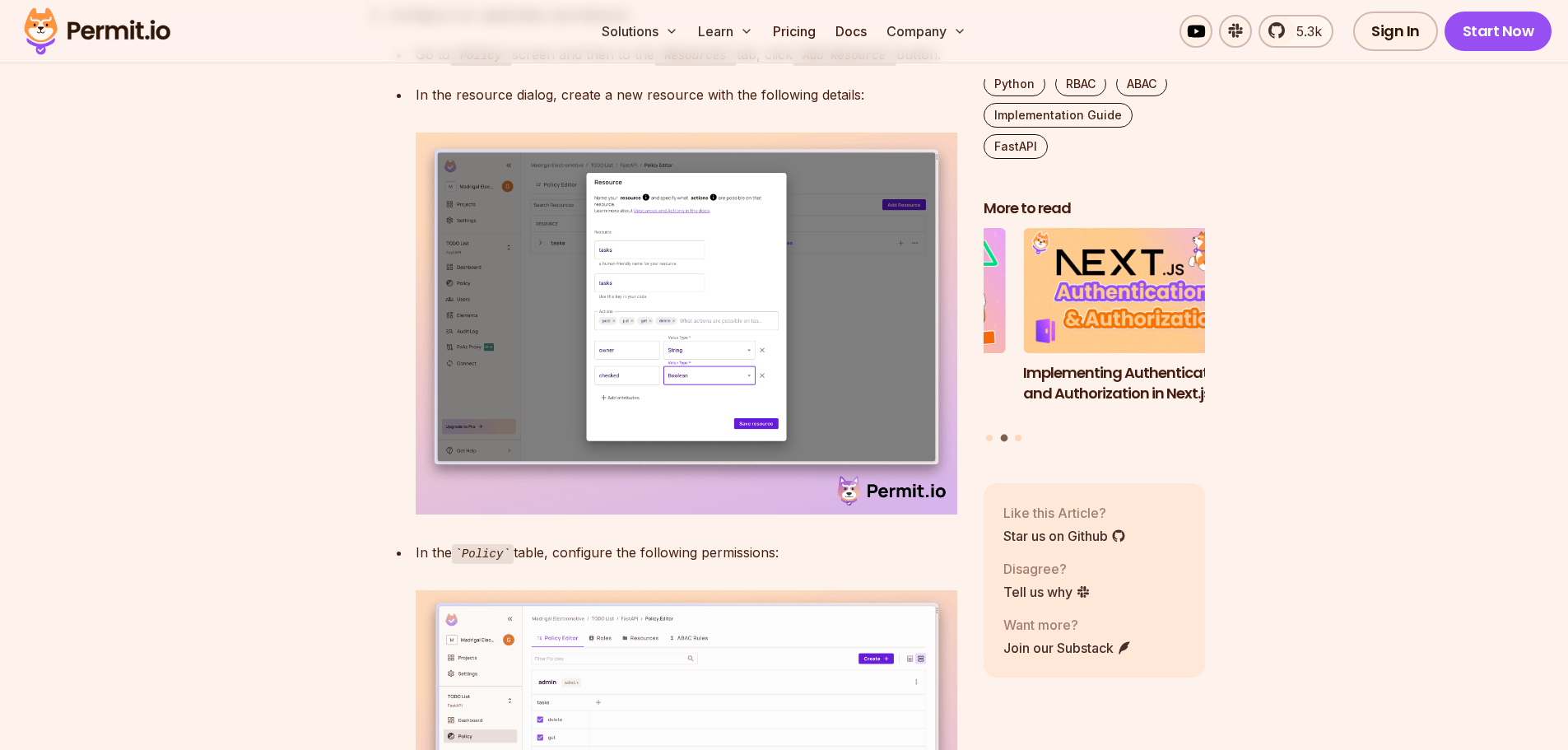
scroll to position [5184, 0]
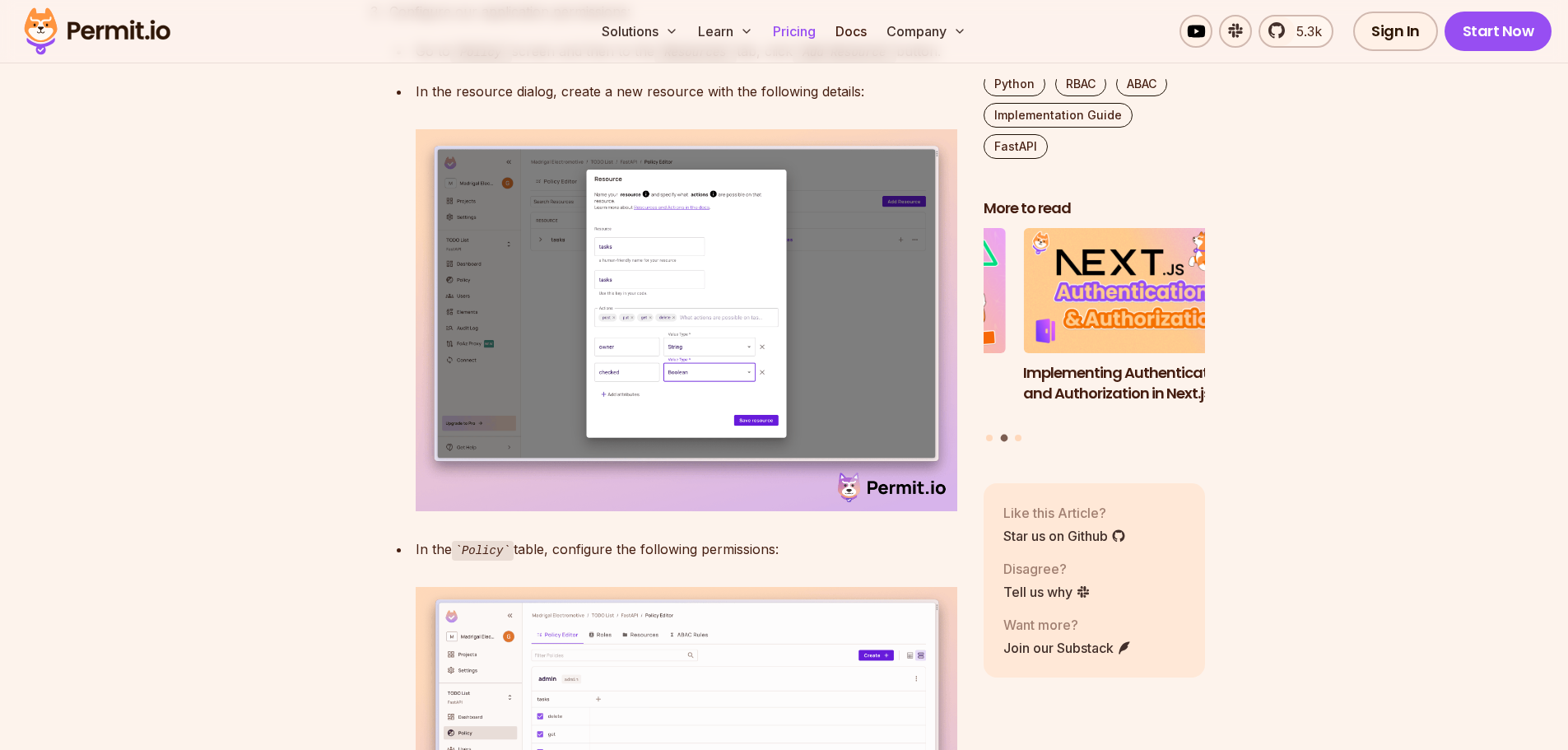
click at [791, 37] on link "Pricing" at bounding box center [794, 31] width 56 height 33
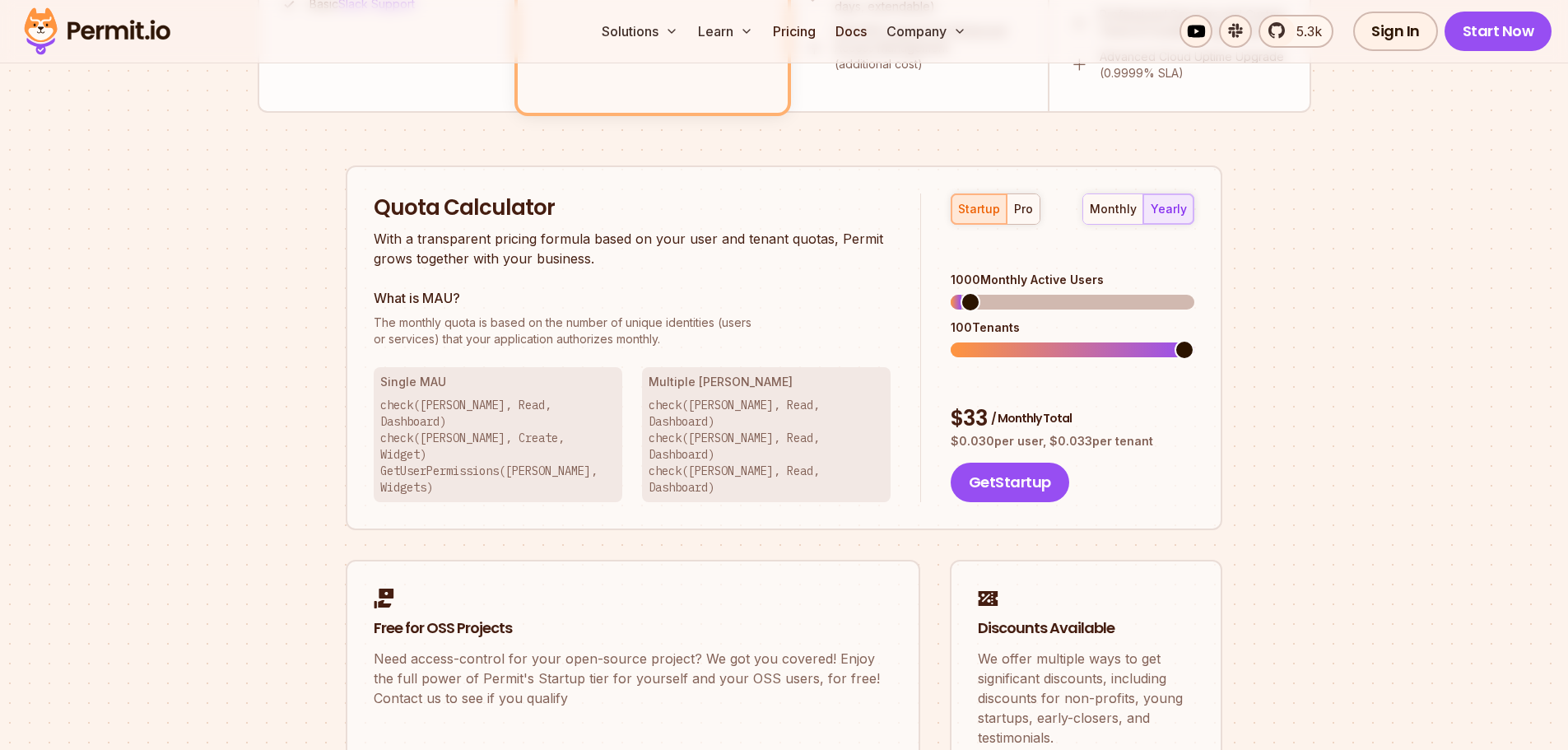
scroll to position [988, 0]
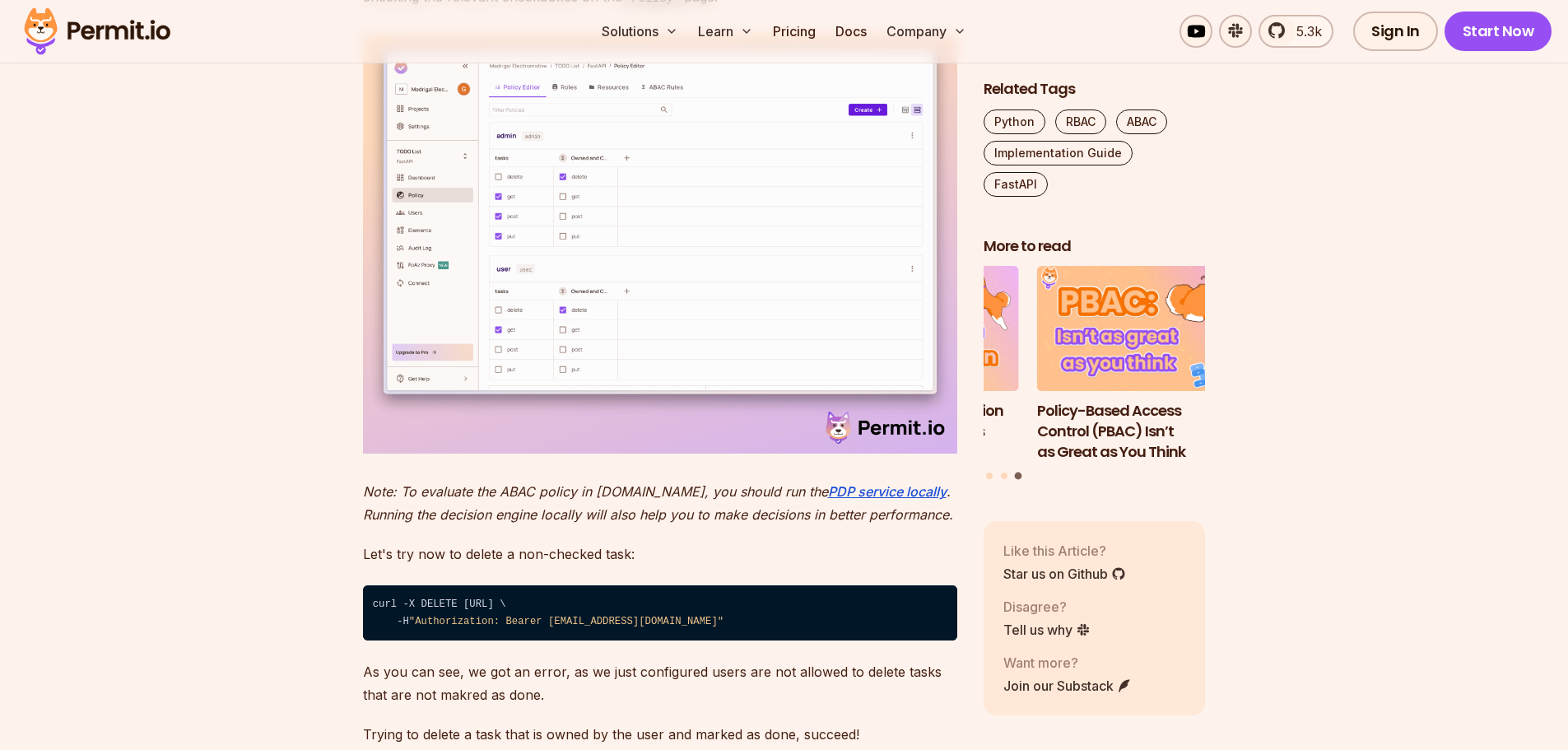
scroll to position [9627, 0]
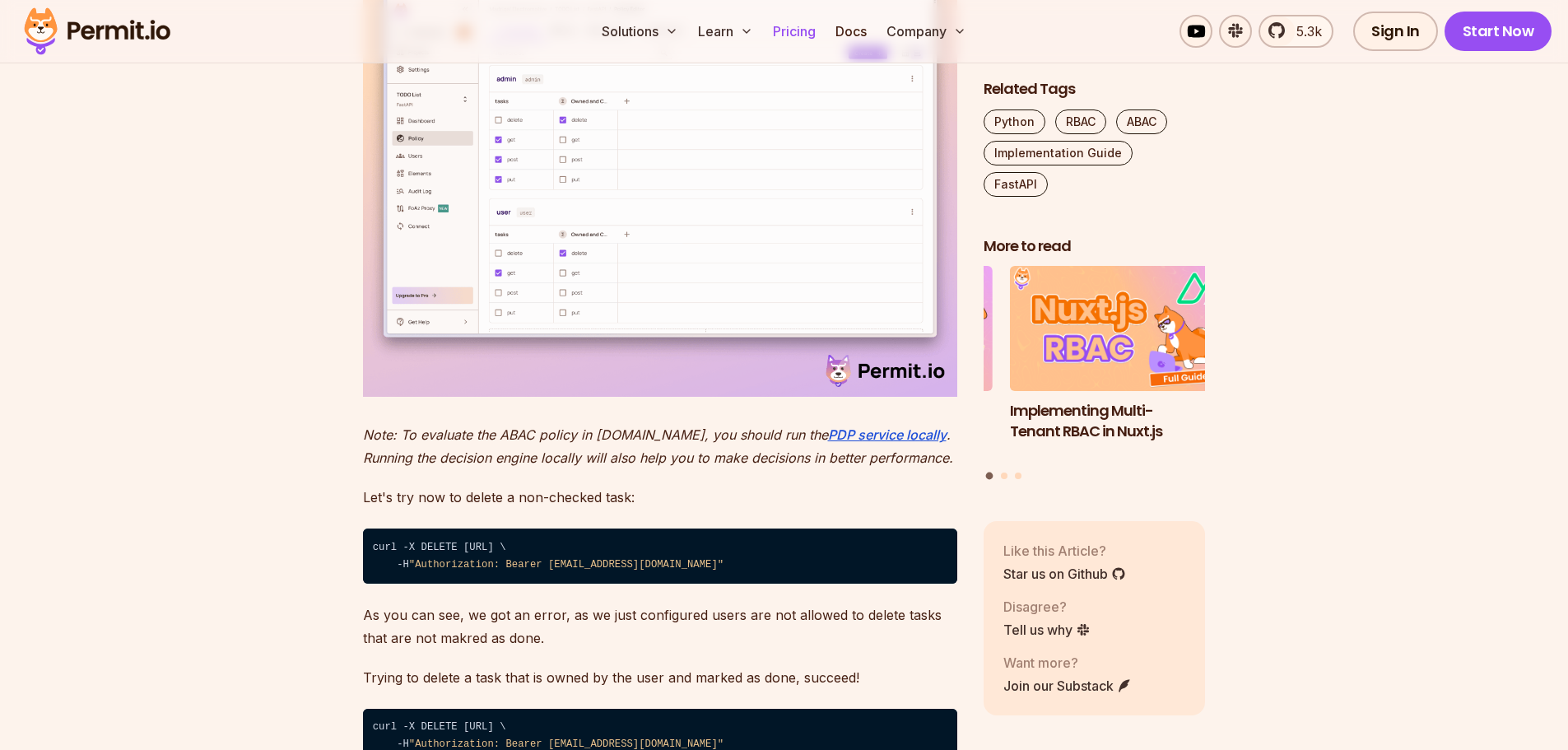
click at [798, 35] on link "Pricing" at bounding box center [794, 31] width 56 height 33
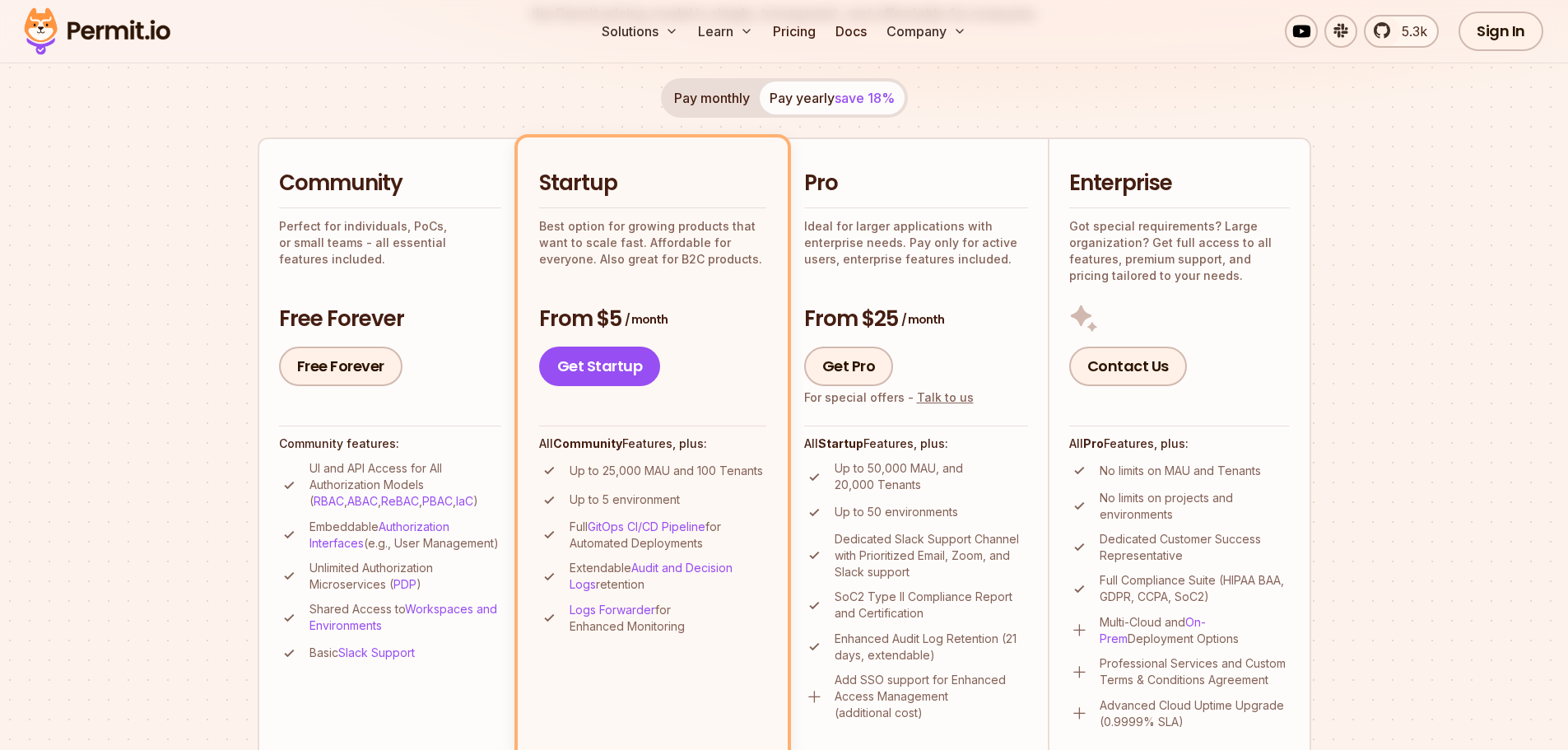
scroll to position [330, 0]
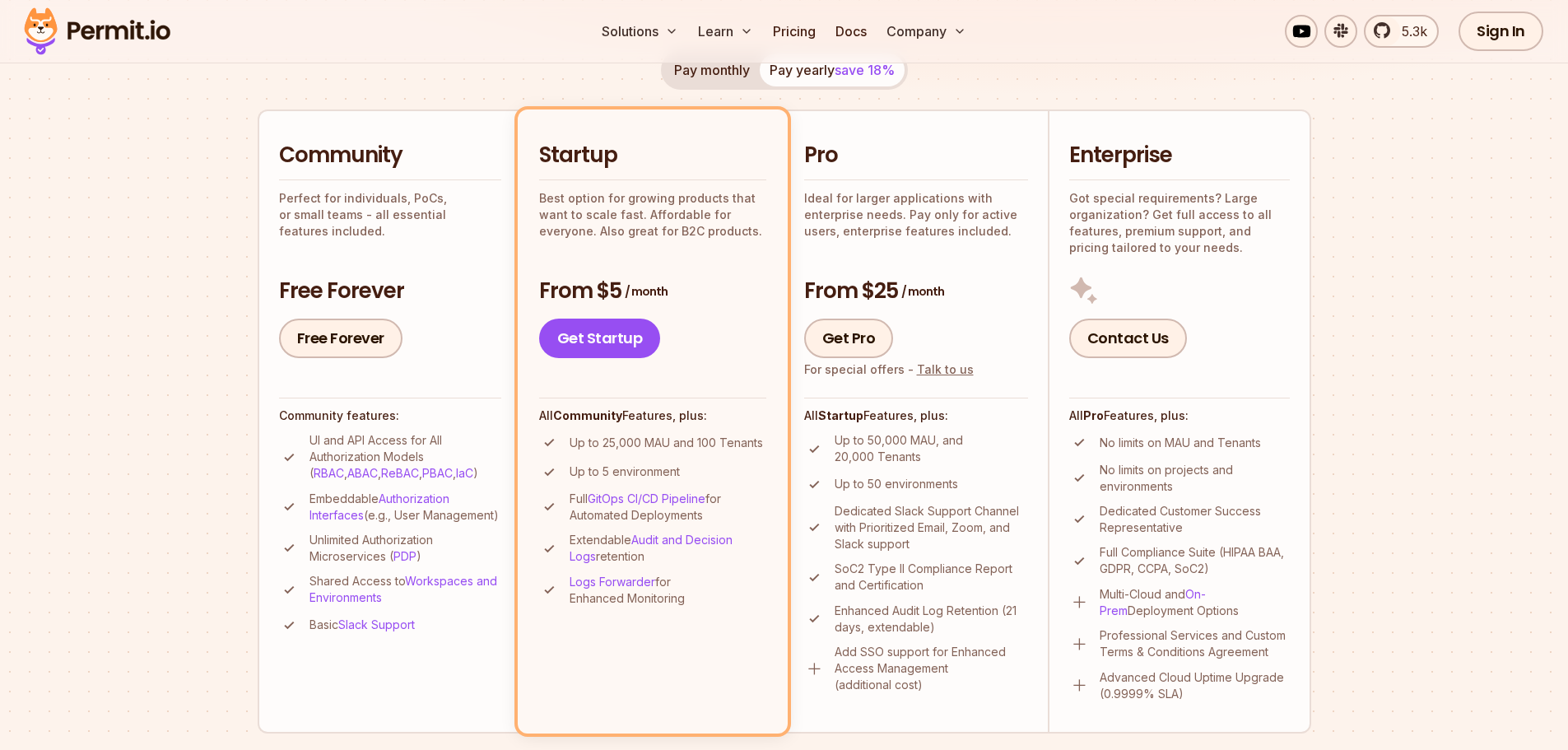
click at [402, 520] on p "Embeddable Authorization Interfaces (e.g., User Management)" at bounding box center [405, 507] width 192 height 33
click at [385, 522] on p "Embeddable Authorization Interfaces (e.g., User Management)" at bounding box center [405, 507] width 192 height 33
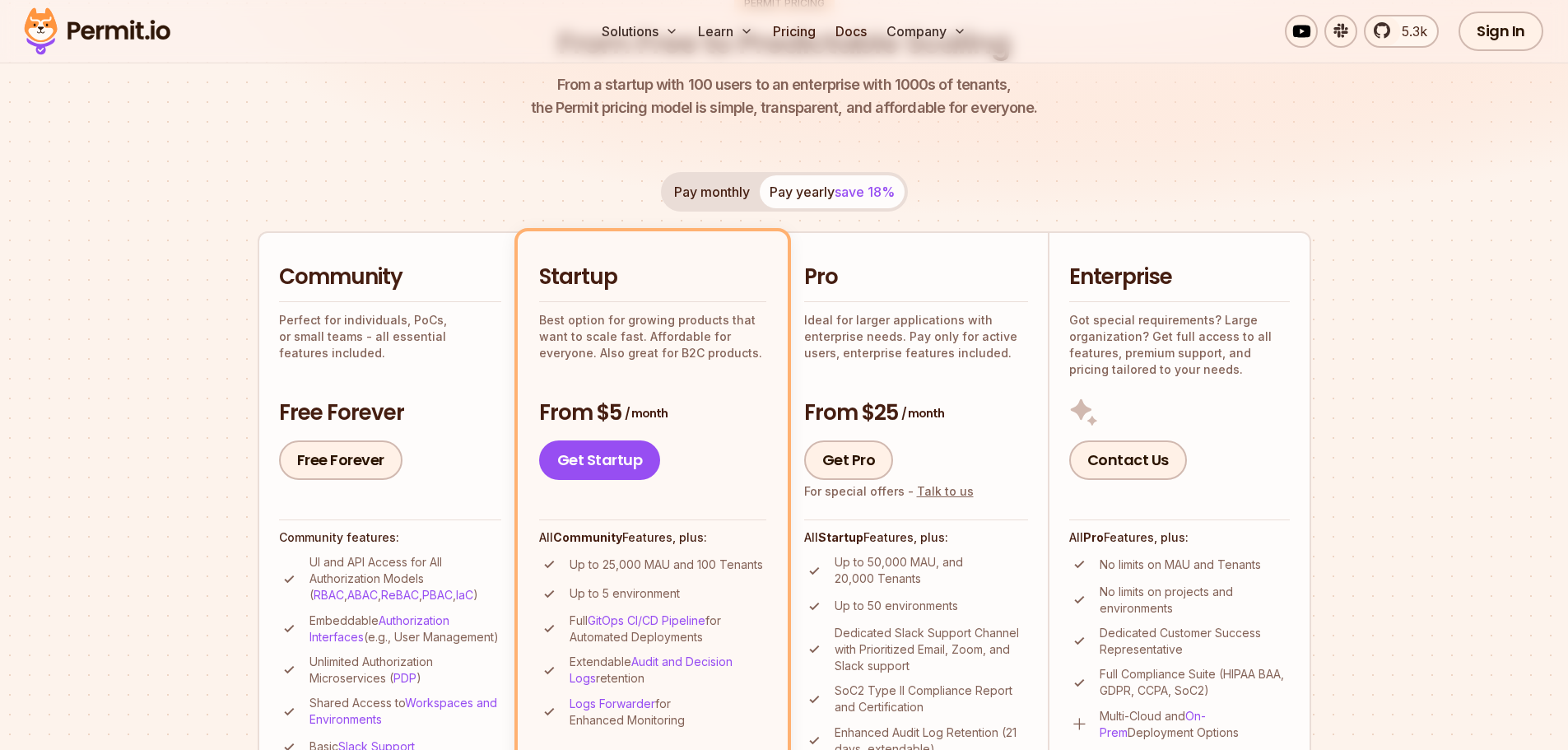
scroll to position [247, 0]
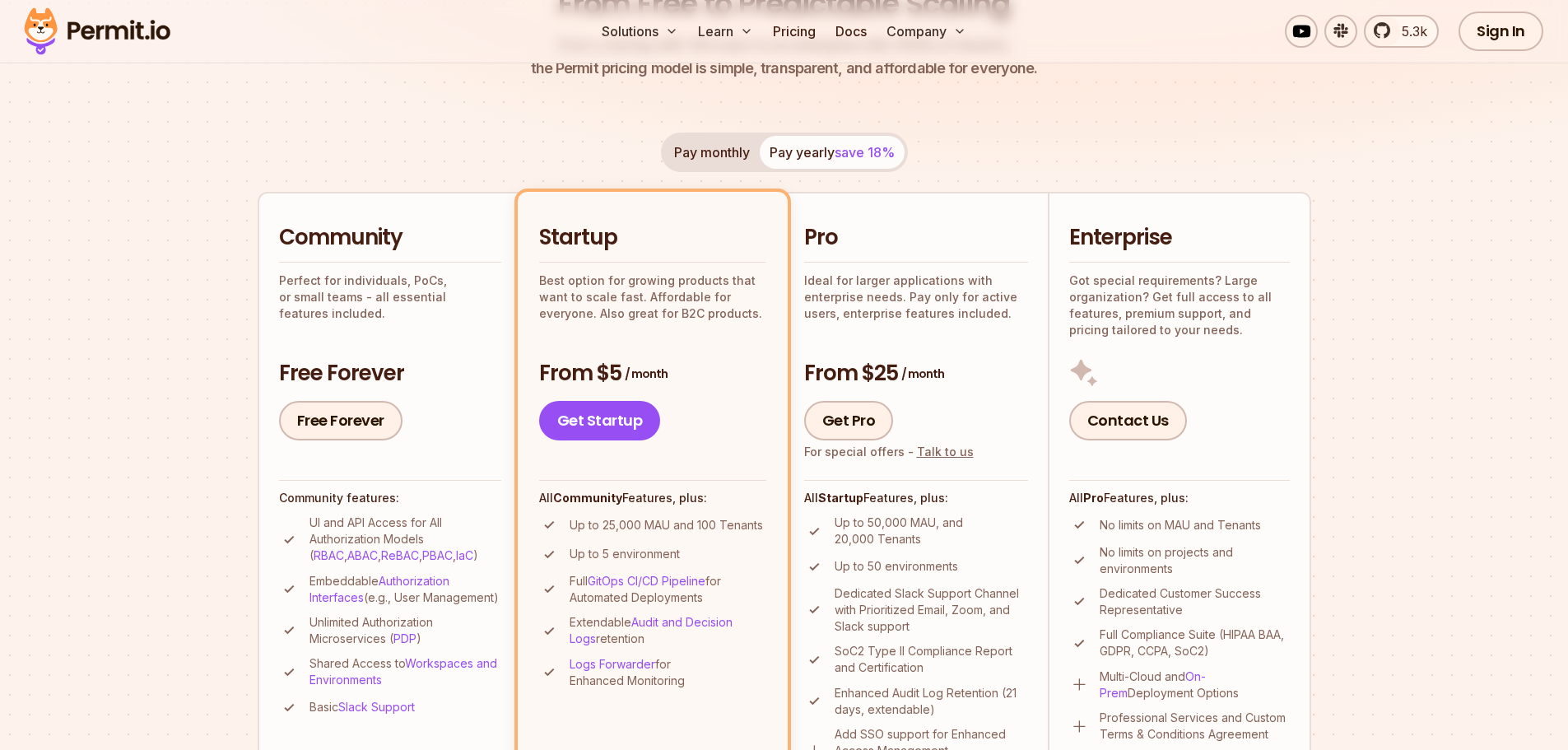
click at [703, 150] on button "Pay monthly" at bounding box center [712, 152] width 96 height 33
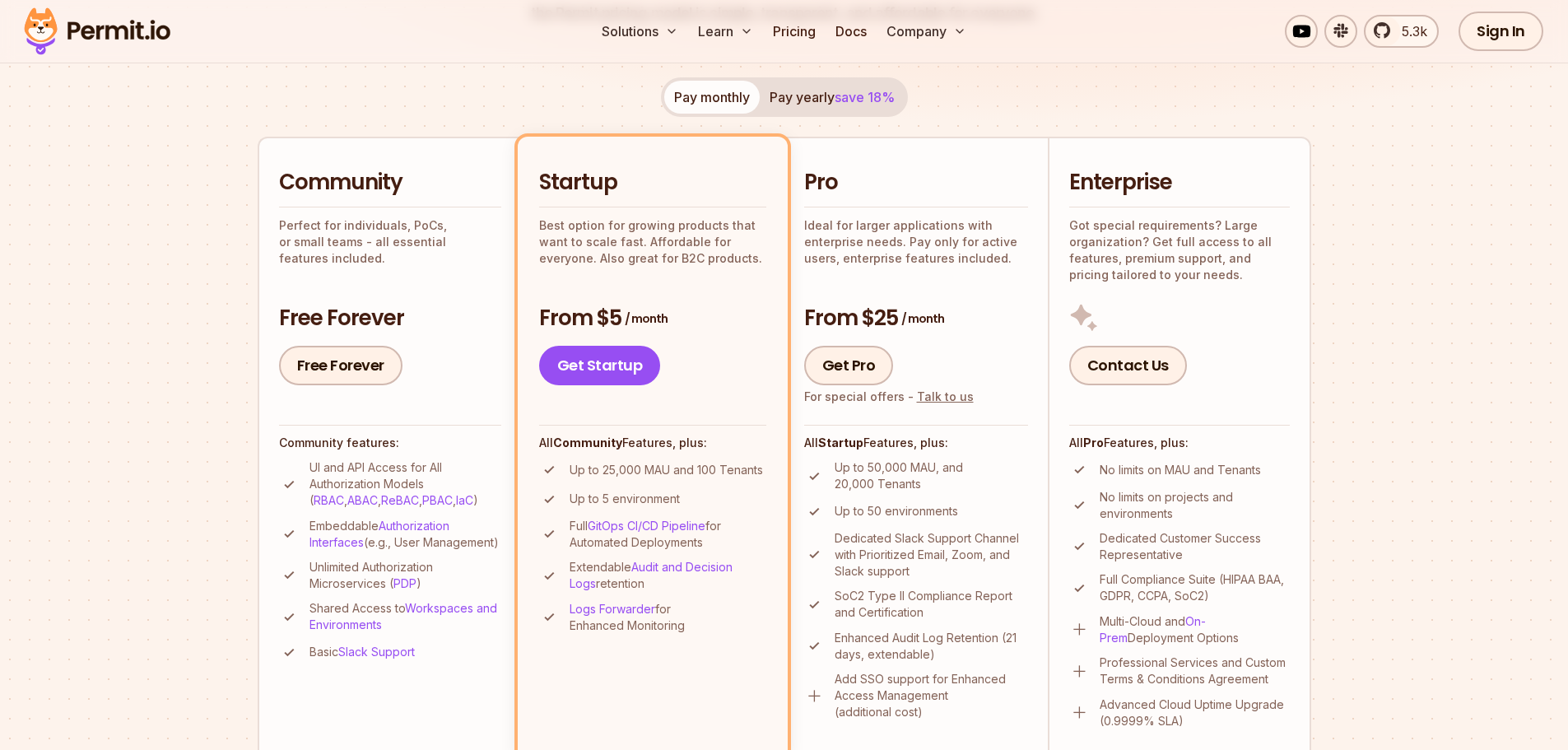
scroll to position [330, 0]
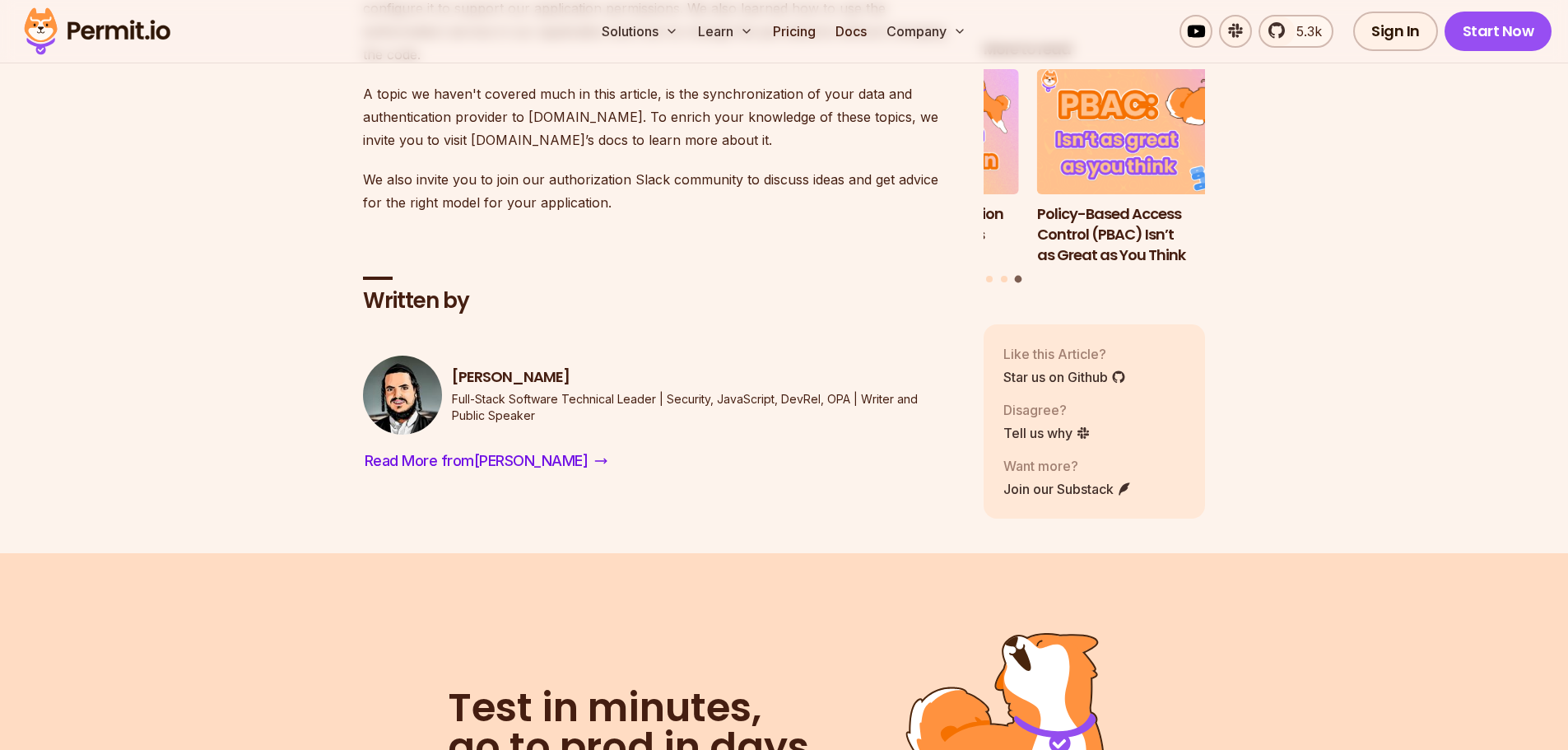
scroll to position [10697, 0]
